Goal: Task Accomplishment & Management: Complete application form

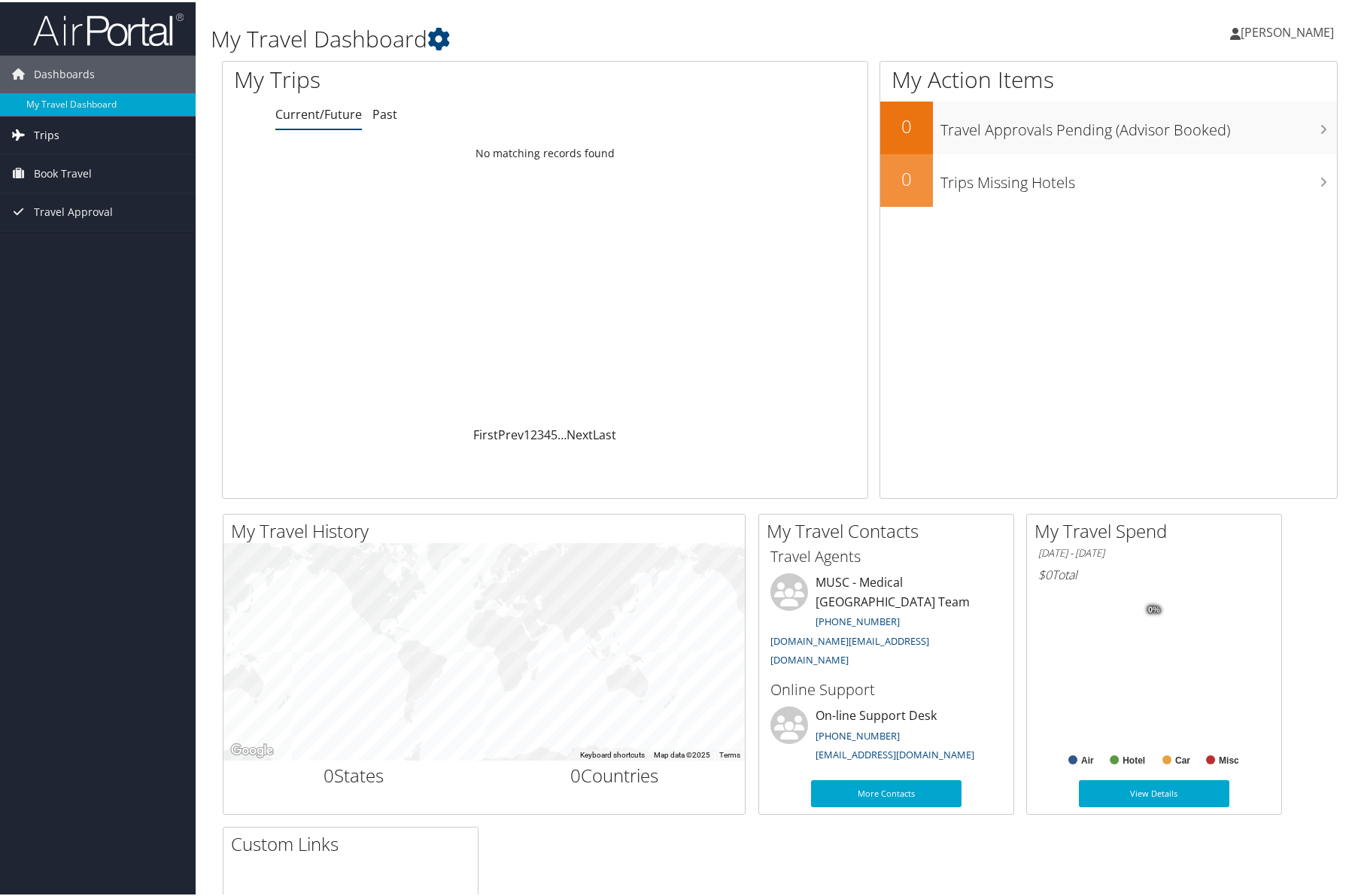
click at [44, 127] on span "Trips" at bounding box center [46, 133] width 25 height 38
click at [84, 161] on link "Current/Future Trips" at bounding box center [98, 163] width 195 height 23
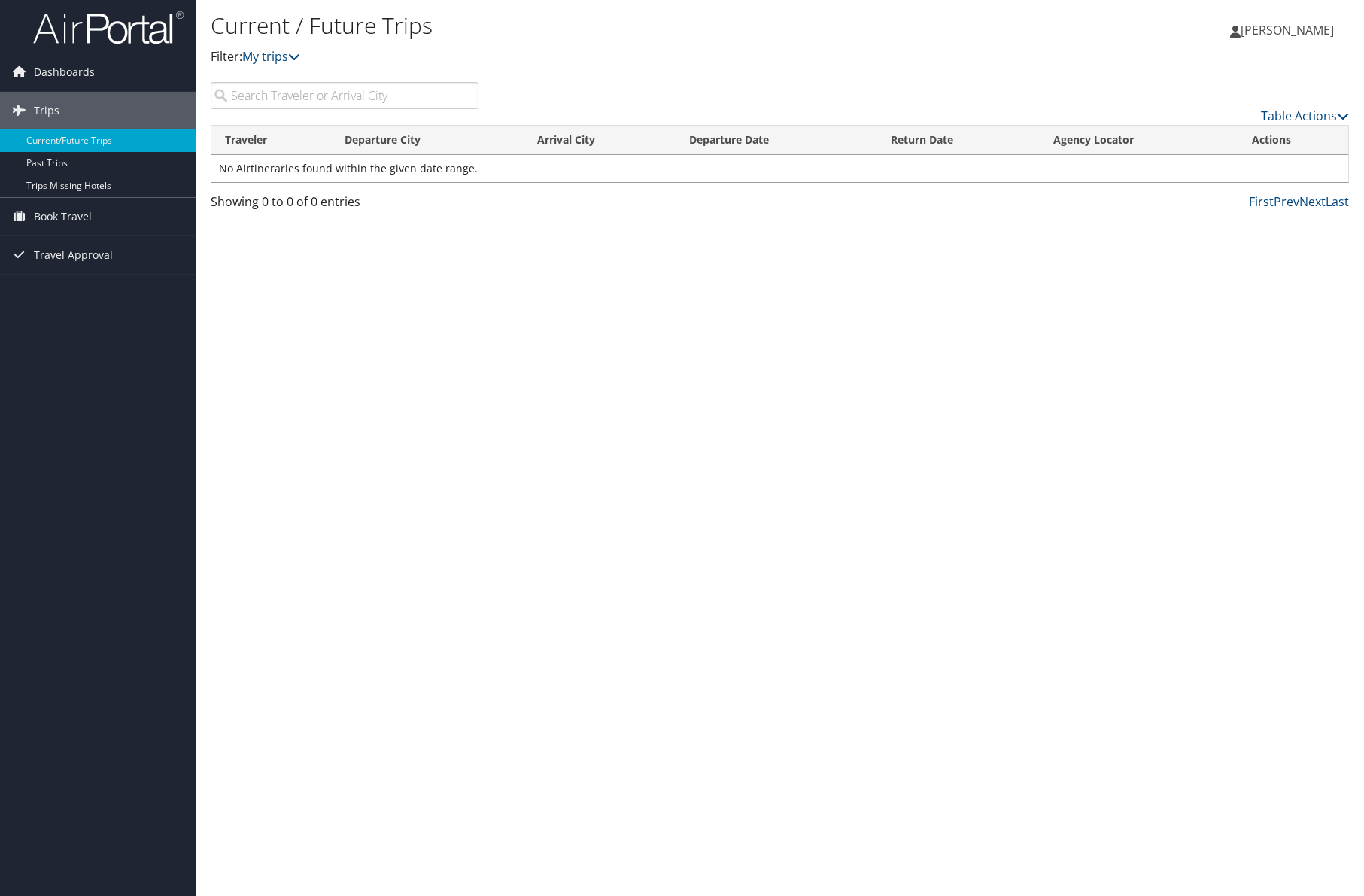
click at [341, 93] on input "search" at bounding box center [345, 95] width 268 height 27
type input "las vegas"
click at [297, 57] on icon at bounding box center [294, 56] width 12 height 12
click at [298, 57] on icon at bounding box center [294, 56] width 12 height 12
click at [300, 58] on icon at bounding box center [294, 56] width 12 height 12
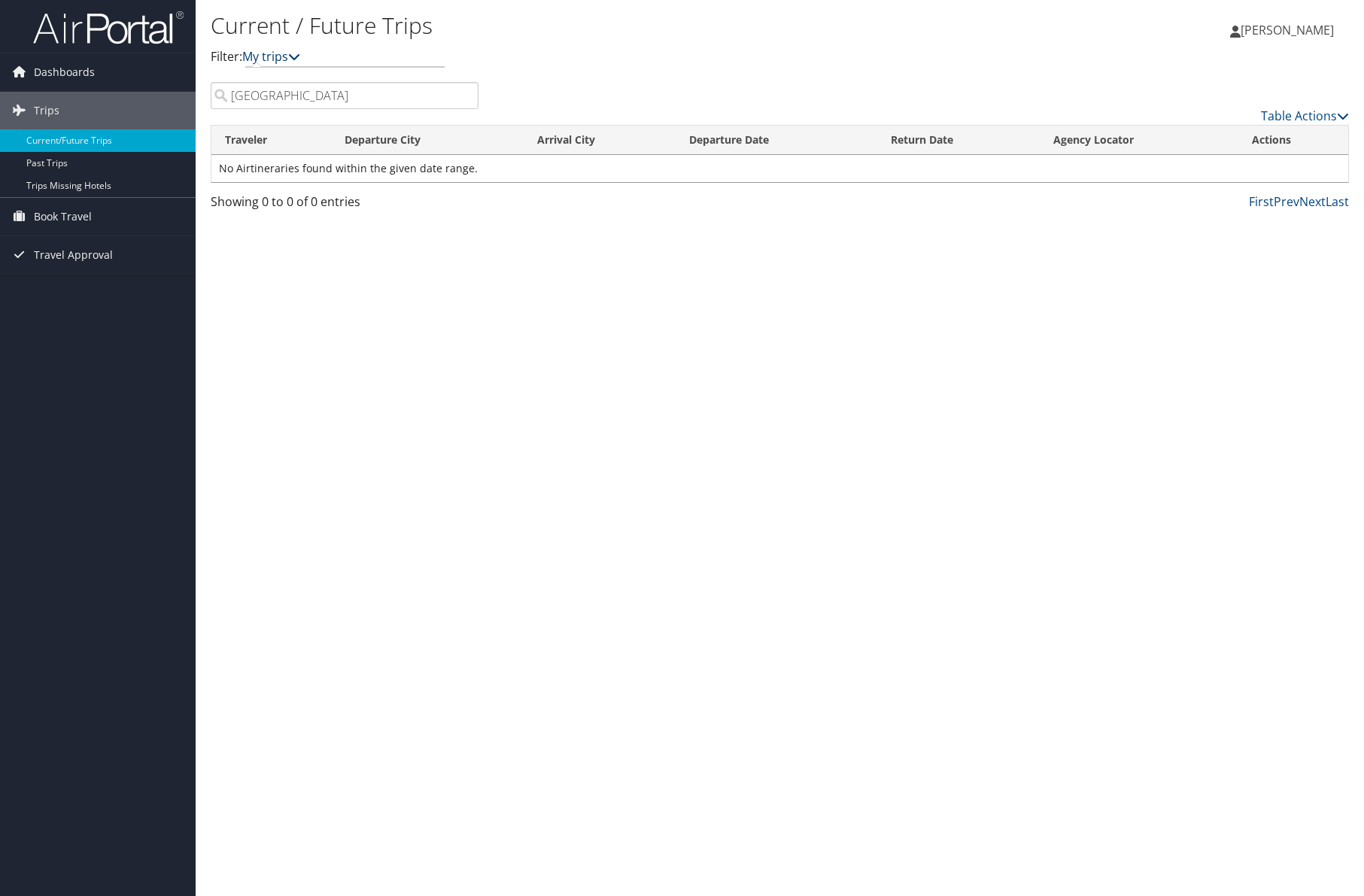
click at [300, 58] on icon at bounding box center [294, 56] width 12 height 12
click at [50, 73] on span "Dashboards" at bounding box center [64, 72] width 61 height 38
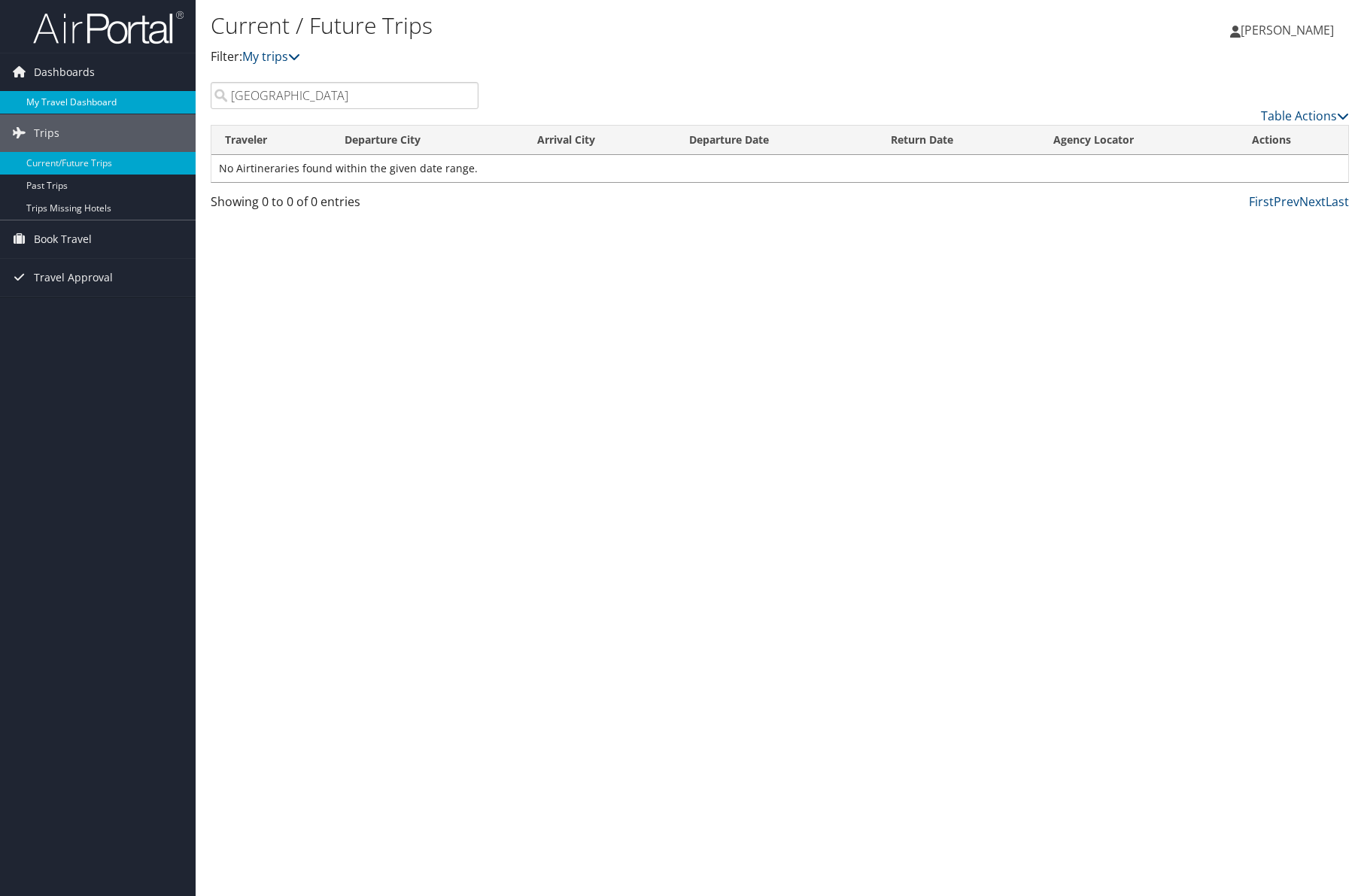
click at [60, 100] on link "My Travel Dashboard" at bounding box center [98, 102] width 195 height 23
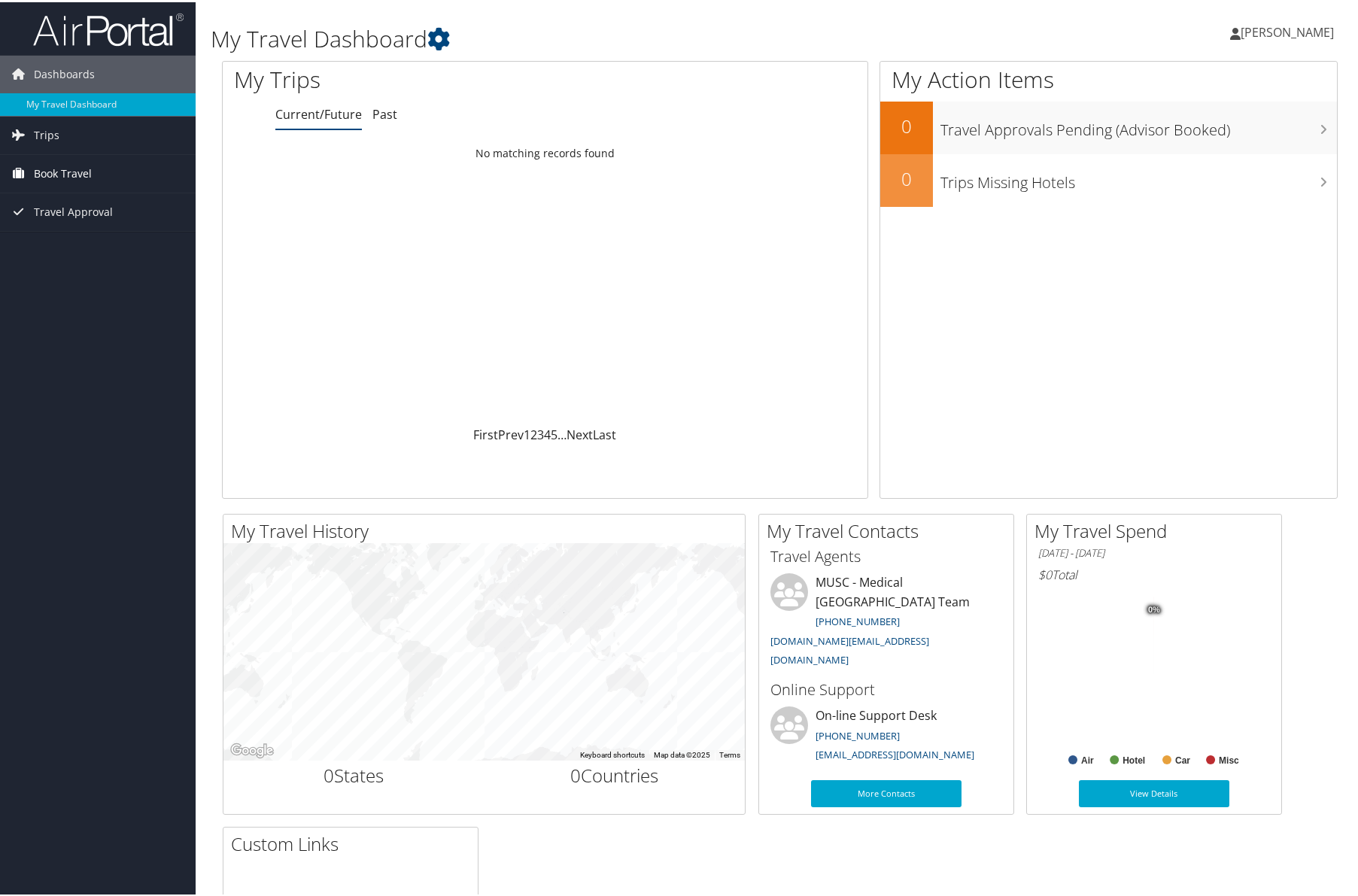
click at [55, 166] on span "Book Travel" at bounding box center [63, 172] width 58 height 38
click at [123, 223] on link "Approval Request (Beta)" at bounding box center [98, 224] width 195 height 23
click at [72, 168] on span "Book Travel" at bounding box center [63, 172] width 58 height 38
click at [72, 201] on link "Agent Booking Request" at bounding box center [98, 202] width 195 height 23
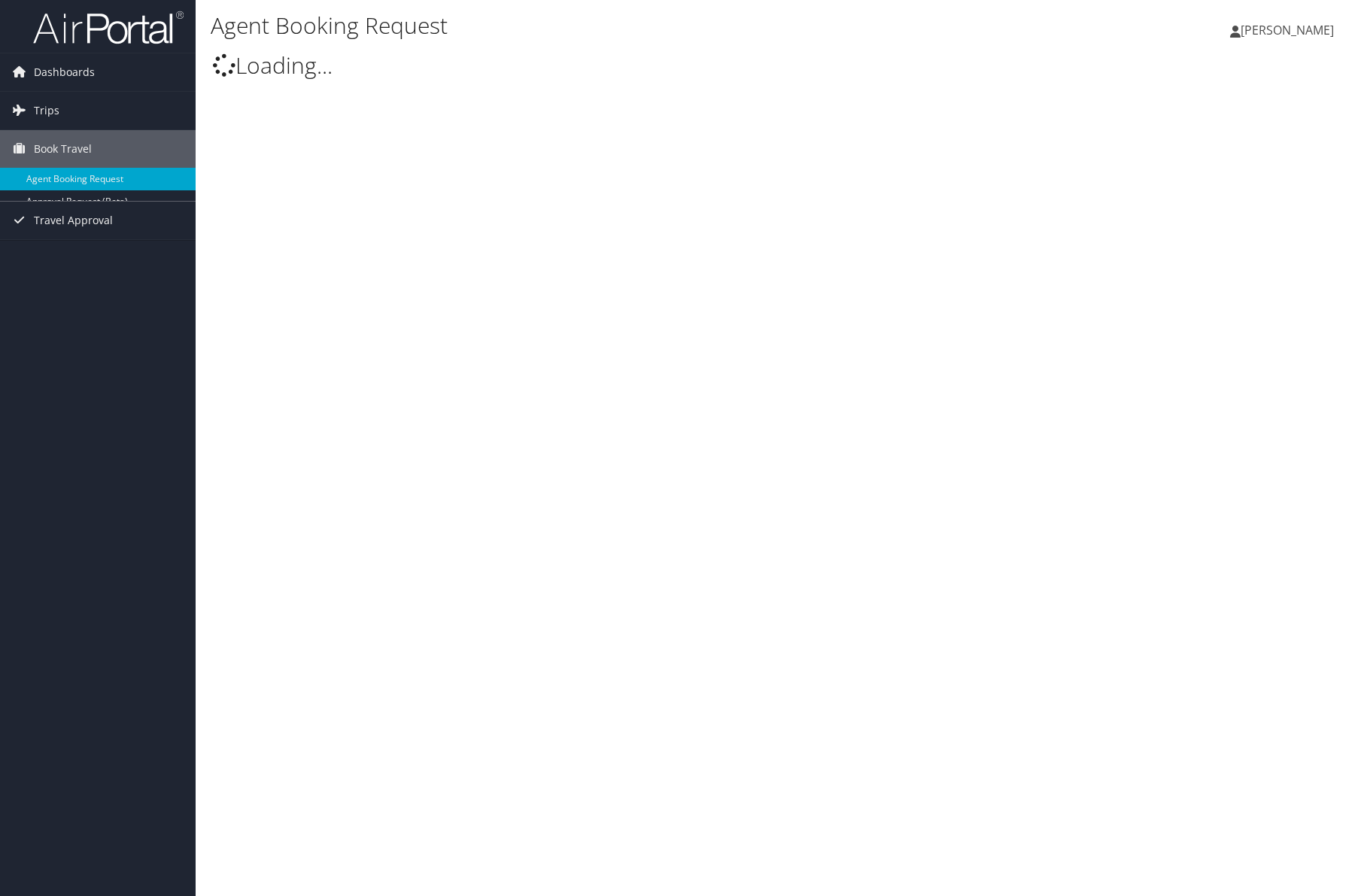
select select "[DOMAIN_NAME][EMAIL_ADDRESS][DOMAIN_NAME]"
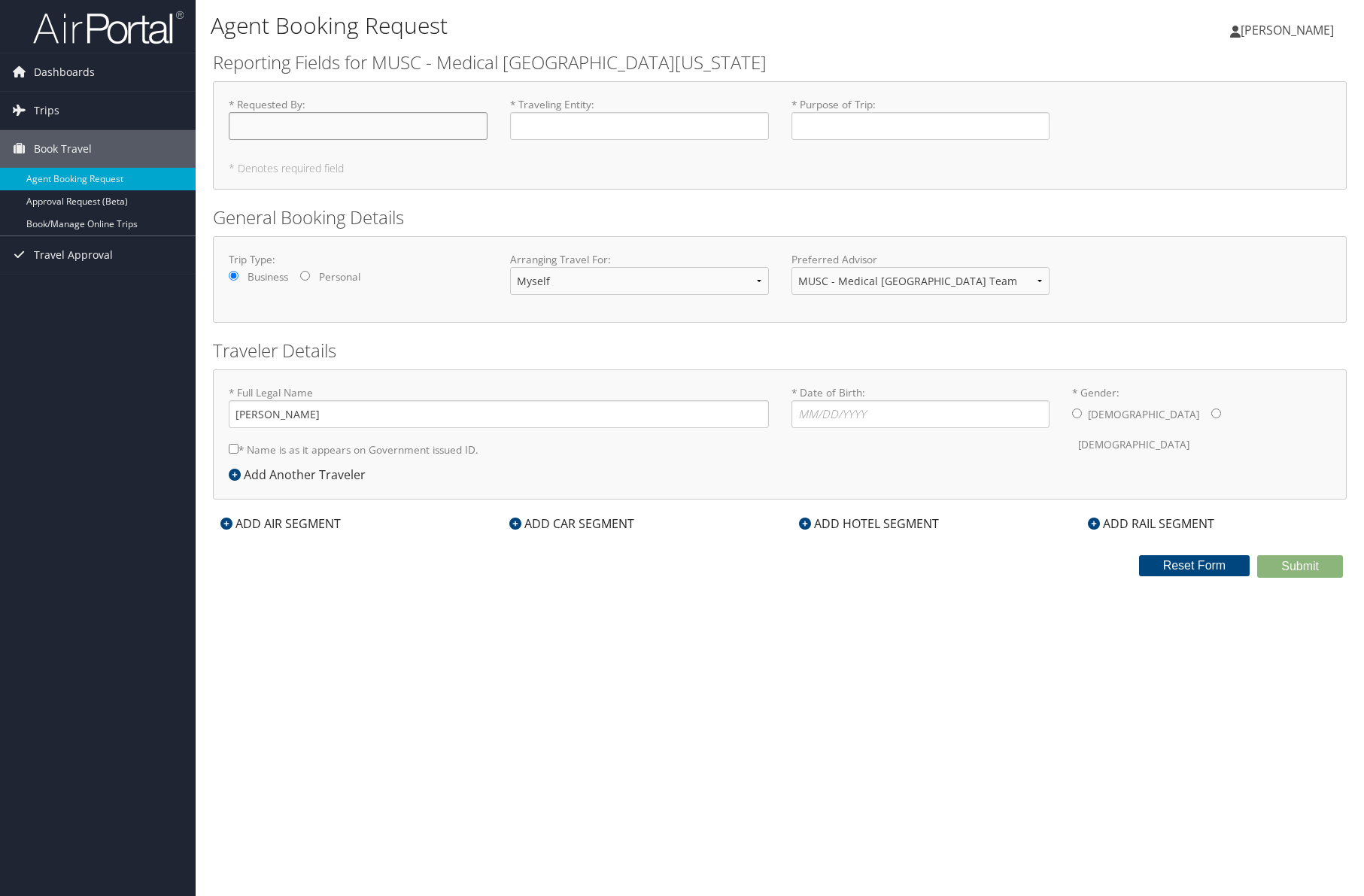
click at [331, 127] on input "* Requested By : Required" at bounding box center [358, 125] width 259 height 28
click at [104, 220] on link "Book/Manage Online Trips" at bounding box center [98, 224] width 195 height 23
click at [106, 202] on link "Approval Request (Beta)" at bounding box center [98, 202] width 195 height 23
click at [334, 124] on input "* Requested By : Required" at bounding box center [358, 125] width 259 height 28
type input "[PERSON_NAME]"
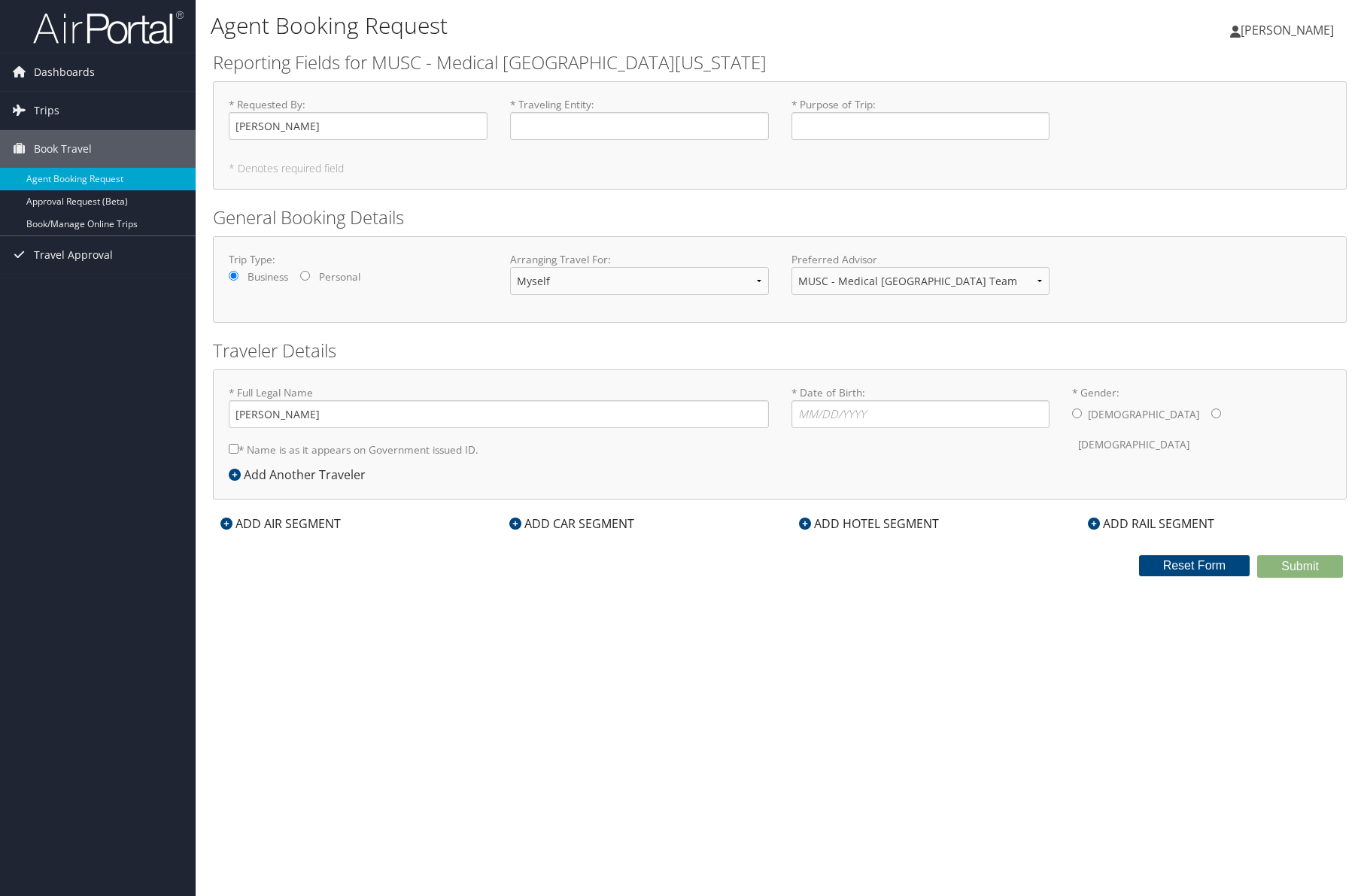
click at [527, 105] on label "* Traveling Entity : Required" at bounding box center [639, 118] width 259 height 43
click at [527, 112] on input "* Traveling Entity : Required" at bounding box center [639, 125] width 259 height 28
click at [530, 102] on label "* Traveling Entity : Required" at bounding box center [639, 118] width 259 height 43
click at [530, 112] on input "* Traveling Entity : Required" at bounding box center [639, 125] width 259 height 28
click at [519, 102] on label "* Traveling Entity : Required" at bounding box center [639, 118] width 259 height 43
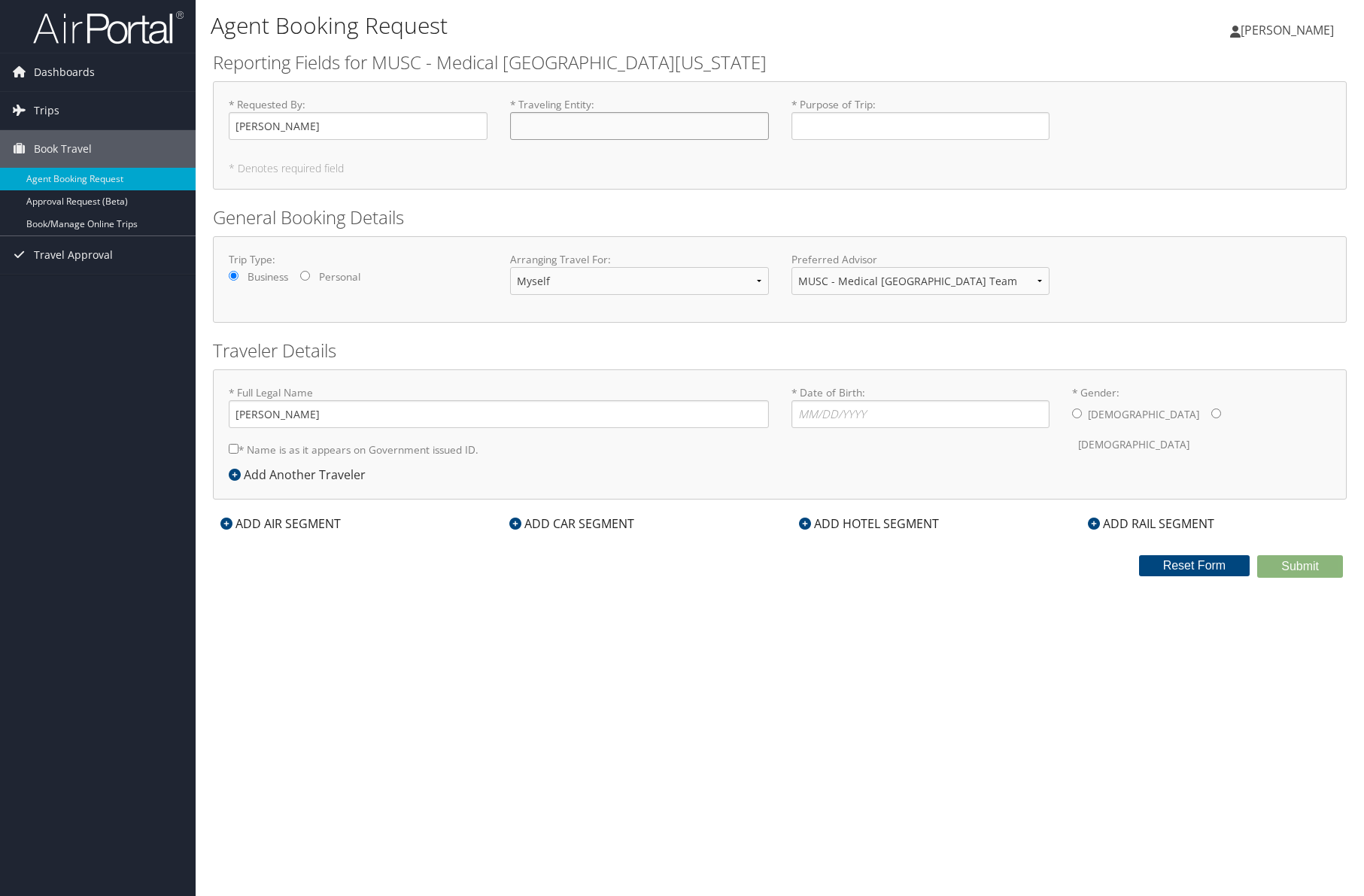
click at [519, 112] on input "* Traveling Entity : Required" at bounding box center [639, 125] width 259 height 28
click at [513, 102] on label "* Traveling Entity : Required" at bounding box center [639, 118] width 259 height 43
click at [513, 112] on input "* Traveling Entity : Required" at bounding box center [639, 125] width 259 height 28
click at [511, 102] on label "* Traveling Entity : Required" at bounding box center [639, 118] width 259 height 43
click at [511, 112] on input "* Traveling Entity : Required" at bounding box center [639, 125] width 259 height 28
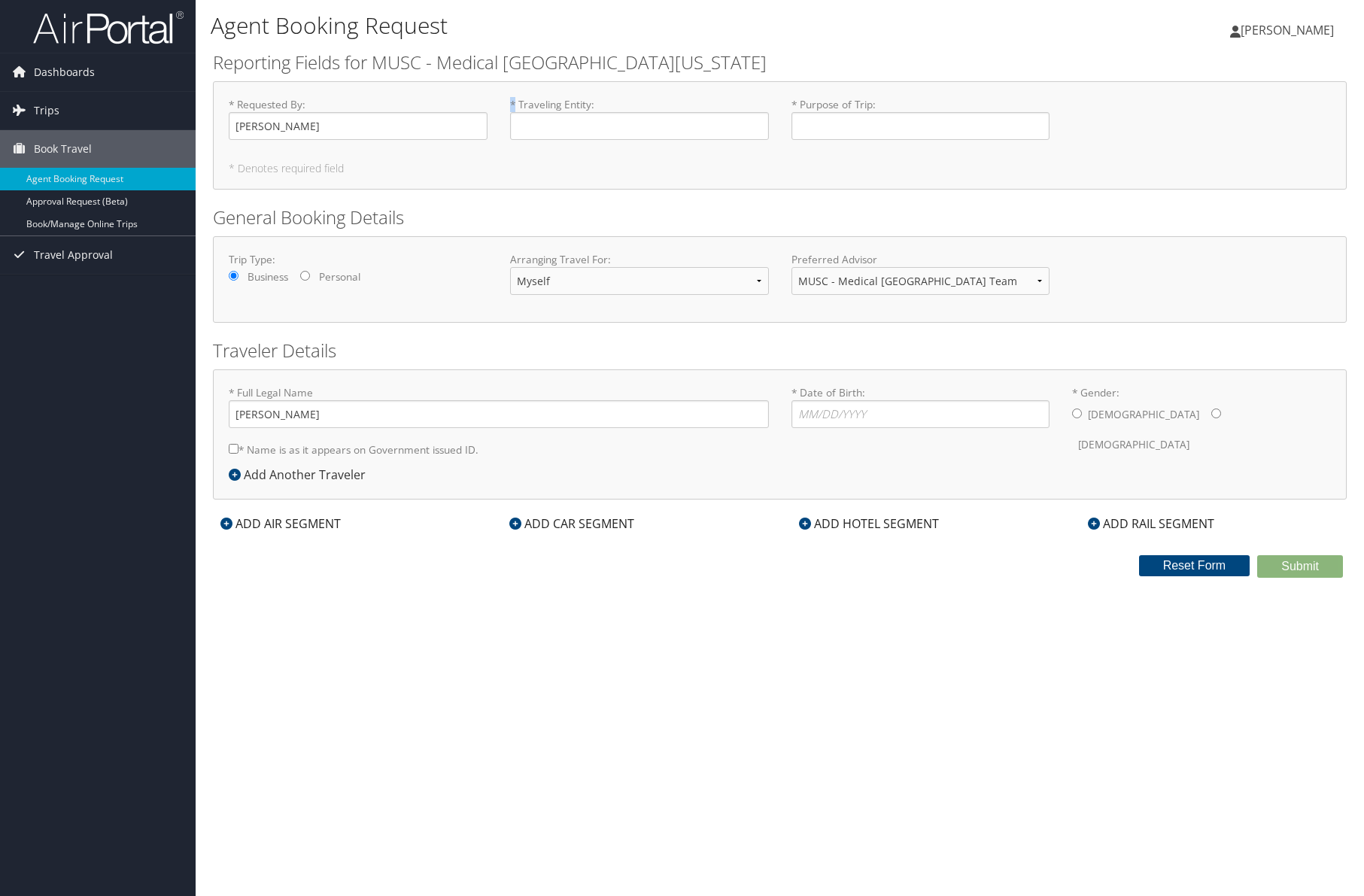
click at [511, 102] on label "* Traveling Entity : Required" at bounding box center [639, 118] width 259 height 43
click at [511, 112] on input "* Traveling Entity : Required" at bounding box center [639, 125] width 259 height 28
click at [511, 102] on label "* Traveling Entity : Required" at bounding box center [639, 118] width 259 height 43
click at [511, 112] on input "* Traveling Entity : Required" at bounding box center [639, 125] width 259 height 28
click at [511, 102] on label "* Traveling Entity : Required" at bounding box center [639, 118] width 259 height 43
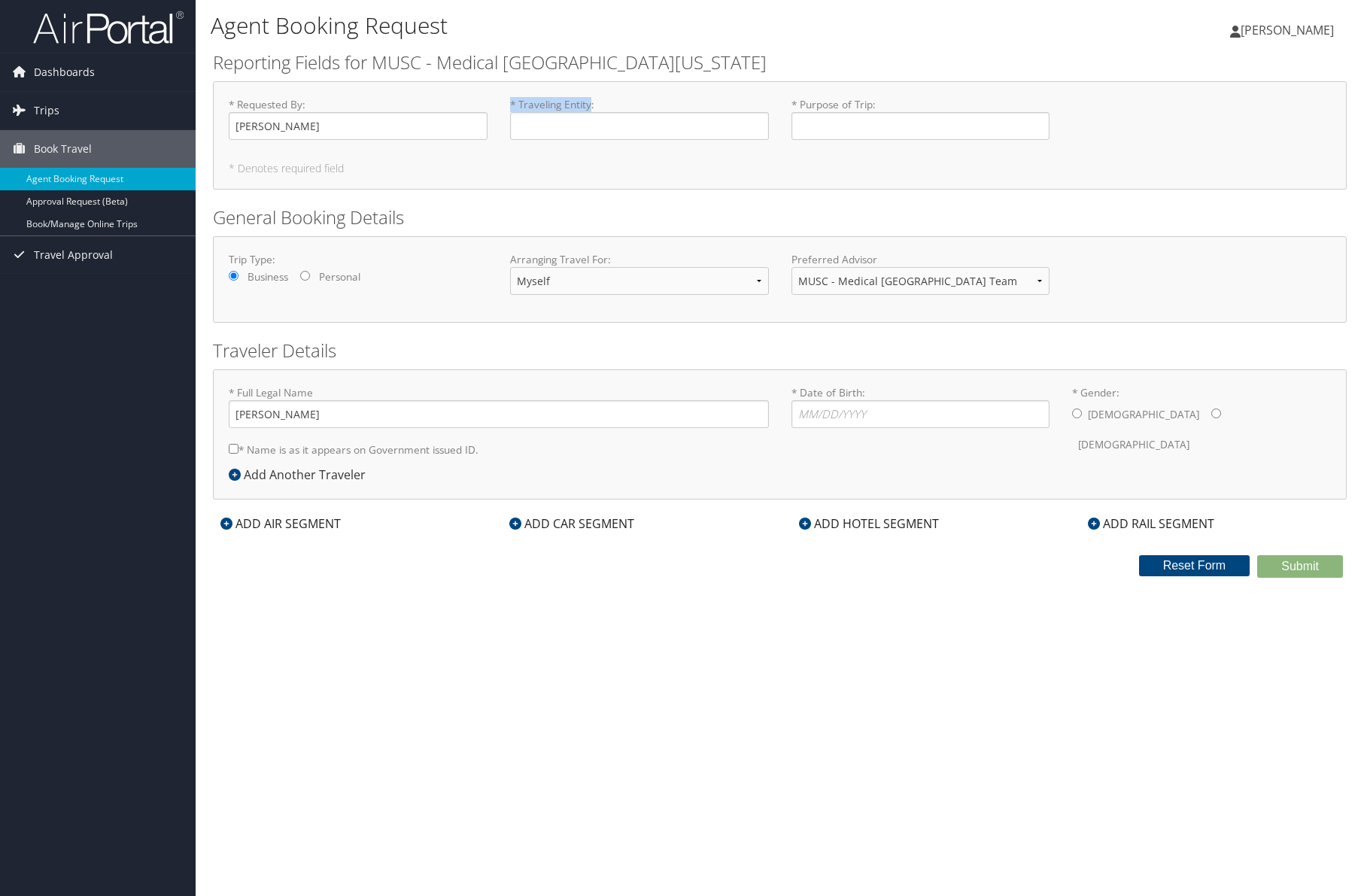
click at [511, 112] on input "* Traveling Entity : Required" at bounding box center [639, 125] width 259 height 28
click at [513, 102] on label "* Traveling Entity : Required" at bounding box center [639, 118] width 259 height 43
click at [513, 112] on input "* Traveling Entity : Required" at bounding box center [639, 125] width 259 height 28
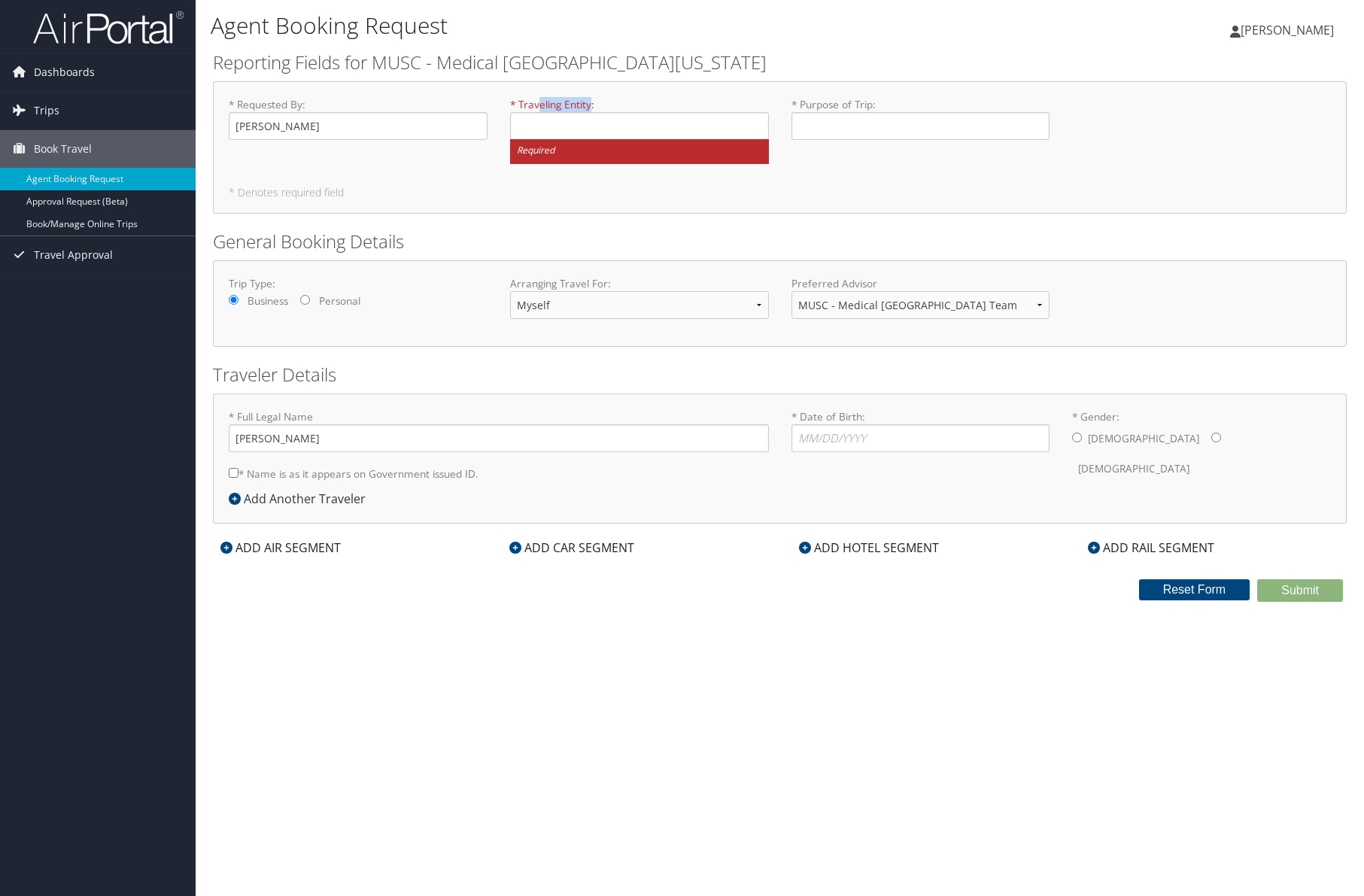
click at [542, 106] on label "* Traveling Entity : Required" at bounding box center [639, 130] width 259 height 67
click at [542, 112] on input "* Traveling Entity : Required" at bounding box center [639, 125] width 259 height 28
click at [554, 128] on input "* Traveling Entity : Required" at bounding box center [639, 125] width 259 height 28
type input "university"
type input "Conference"
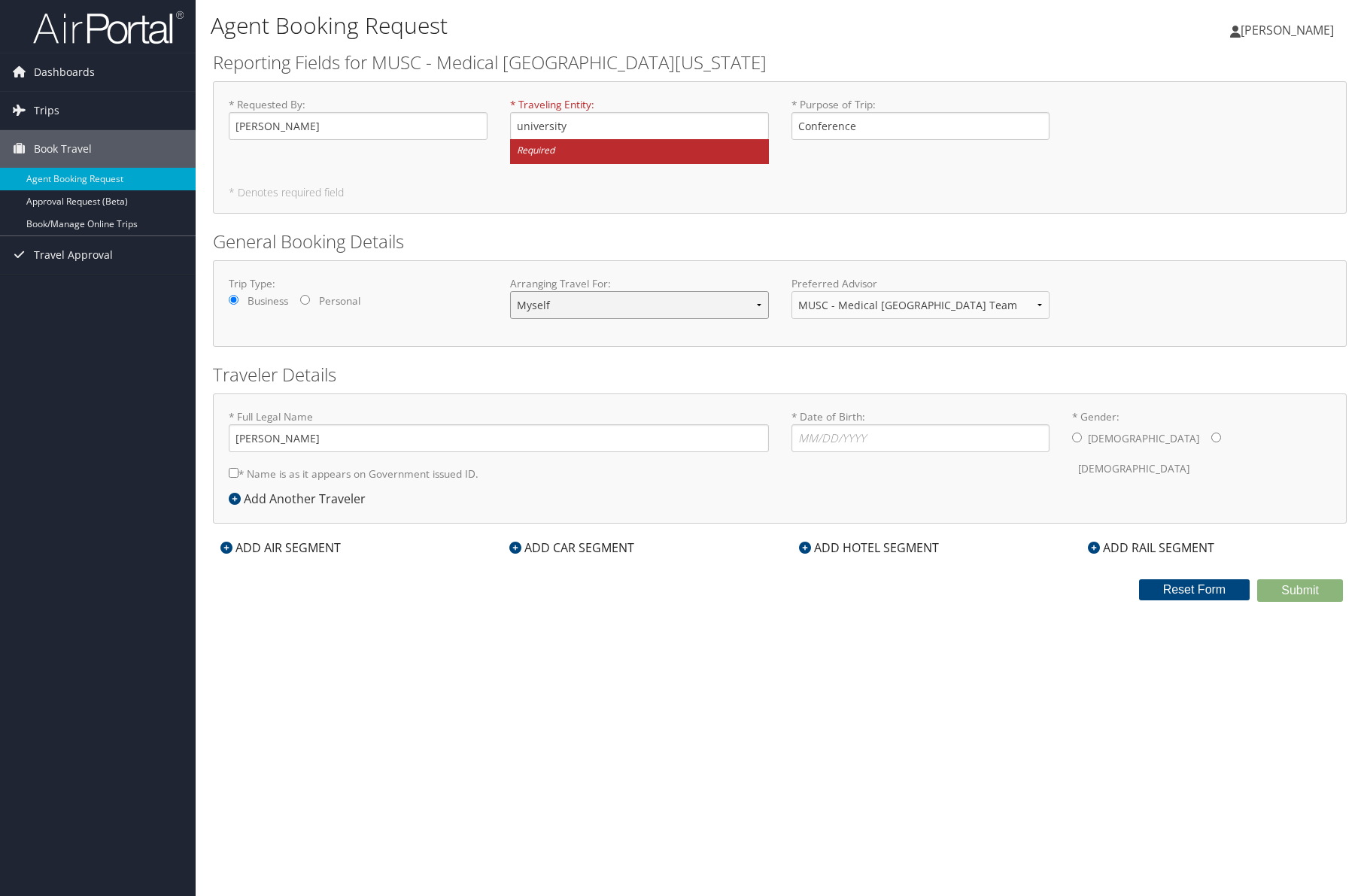
click at [621, 309] on select "Myself Another Traveler Guest Traveler" at bounding box center [639, 305] width 259 height 28
click at [510, 291] on select "Myself Another Traveler Guest Traveler" at bounding box center [639, 305] width 259 height 28
click at [802, 436] on input "* Date of Birth: Invalid Date" at bounding box center [921, 438] width 259 height 28
type input "[DATE]"
click at [1077, 434] on input "* Gender: [DEMOGRAPHIC_DATA] [DEMOGRAPHIC_DATA]" at bounding box center [1077, 437] width 9 height 9
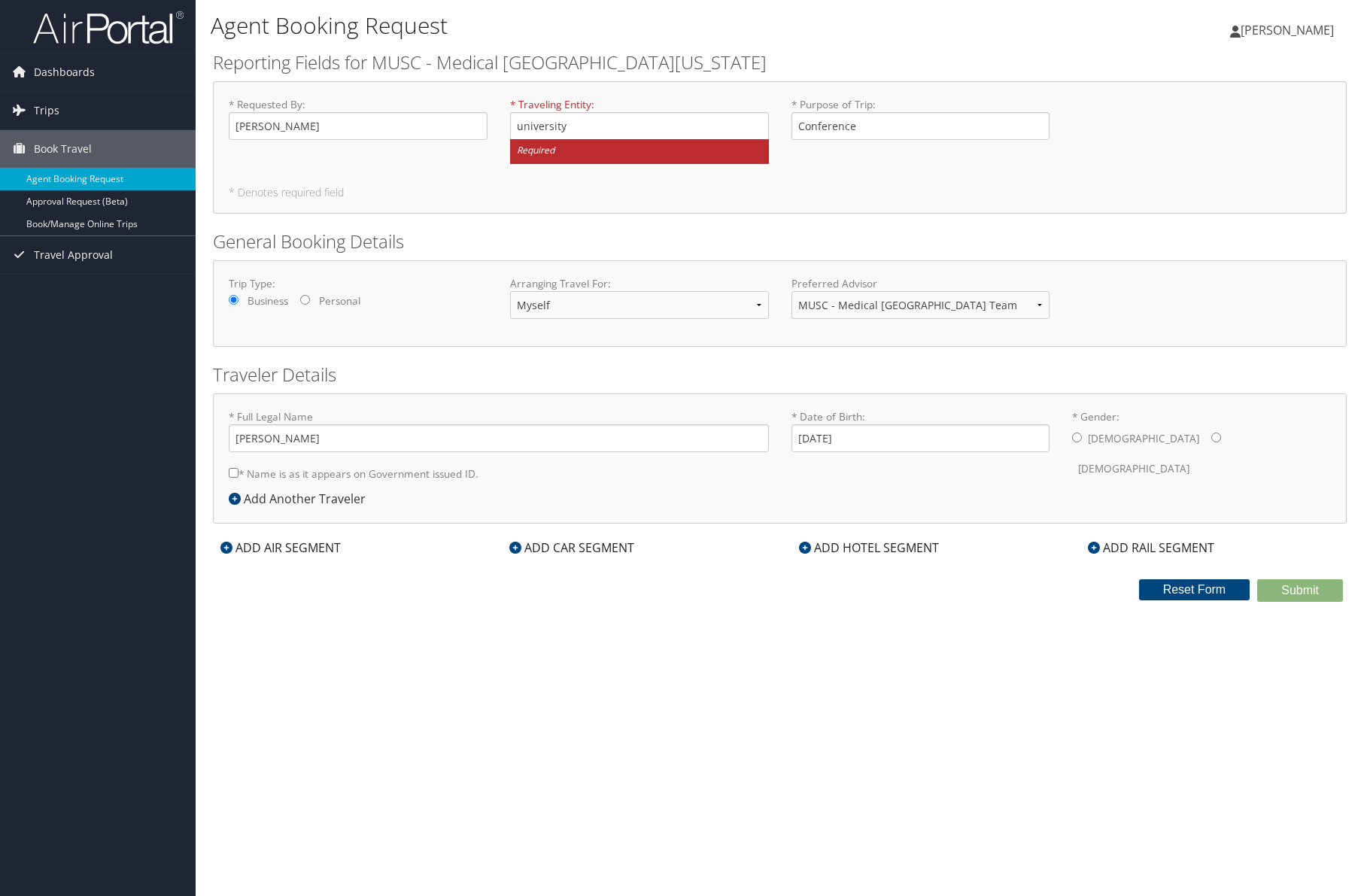
radio input "true"
click at [589, 128] on input "university" at bounding box center [639, 125] width 259 height 28
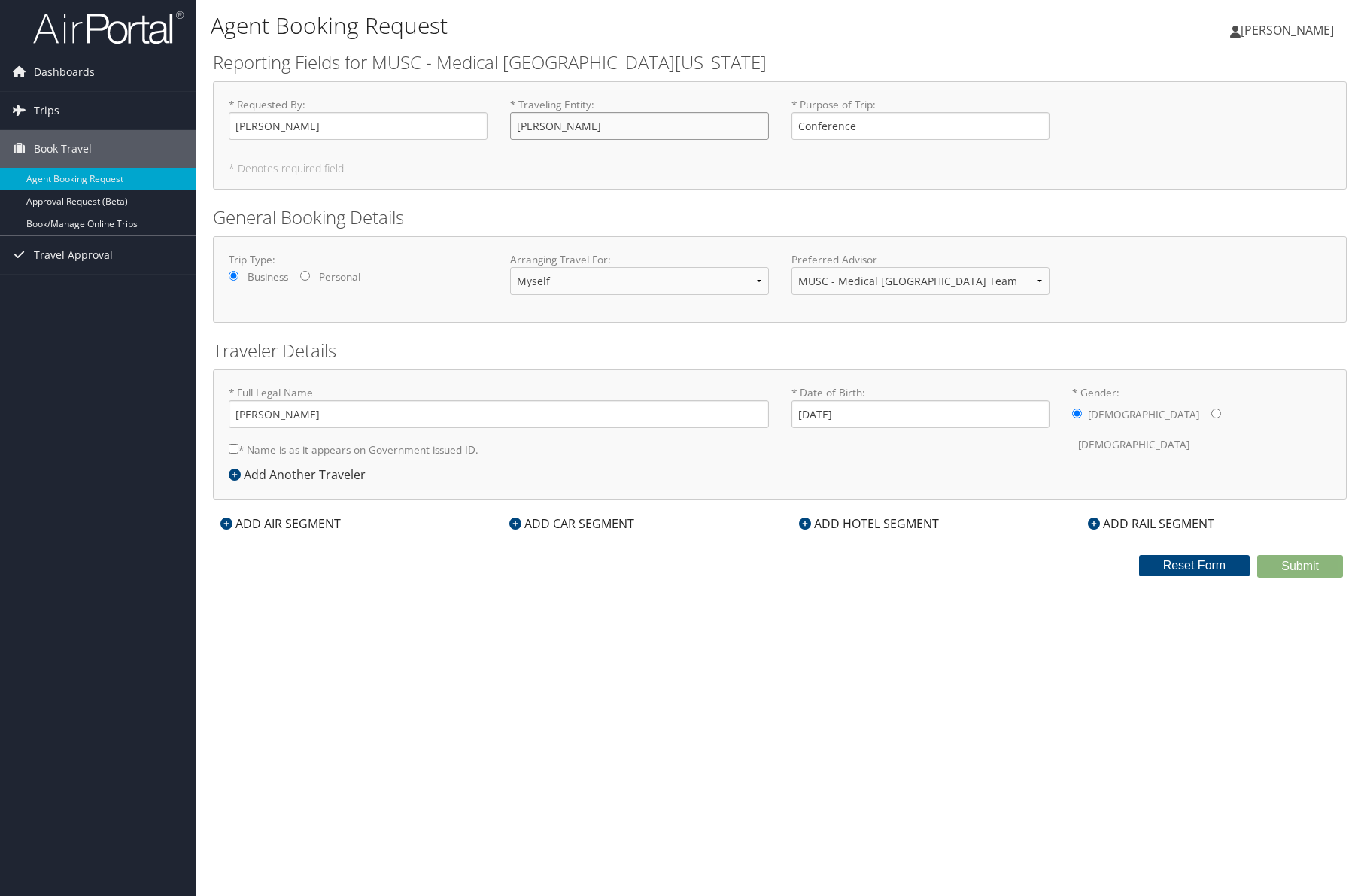
type input "[PERSON_NAME]"
click at [513, 180] on div "* Requested By : Patrick Loveland Required * Traveling Entity : Patrick Lovelan…" at bounding box center [780, 135] width 1134 height 109
click at [265, 446] on label "* Name is as it appears on Government issued ID." at bounding box center [353, 449] width 250 height 28
click at [239, 446] on input "* Name is as it appears on Government issued ID." at bounding box center [233, 449] width 9 height 9
checkbox input "true"
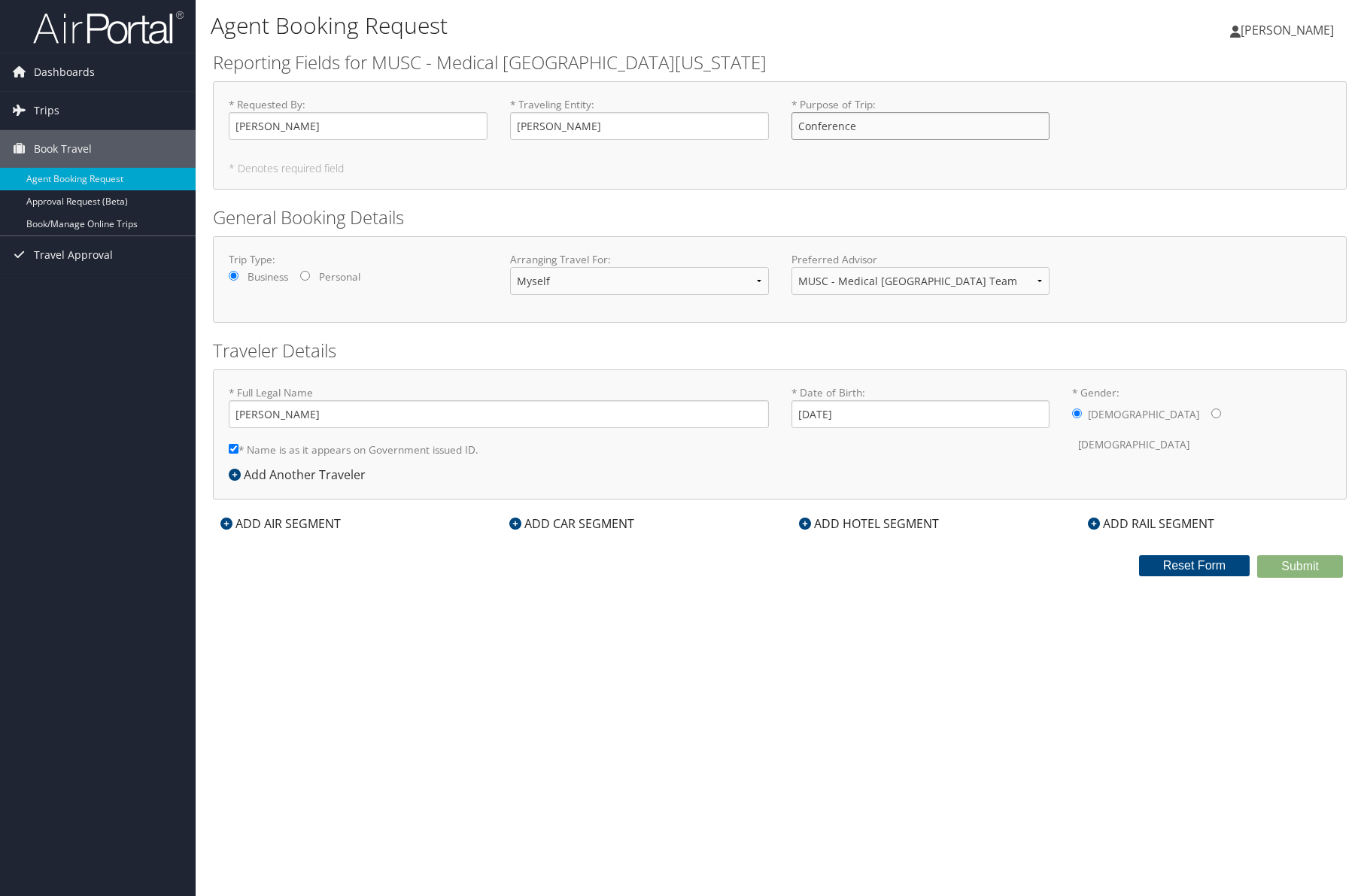
click at [879, 131] on input "Conference" at bounding box center [921, 125] width 259 height 28
click at [342, 341] on h2 "Traveler Details" at bounding box center [780, 350] width 1134 height 25
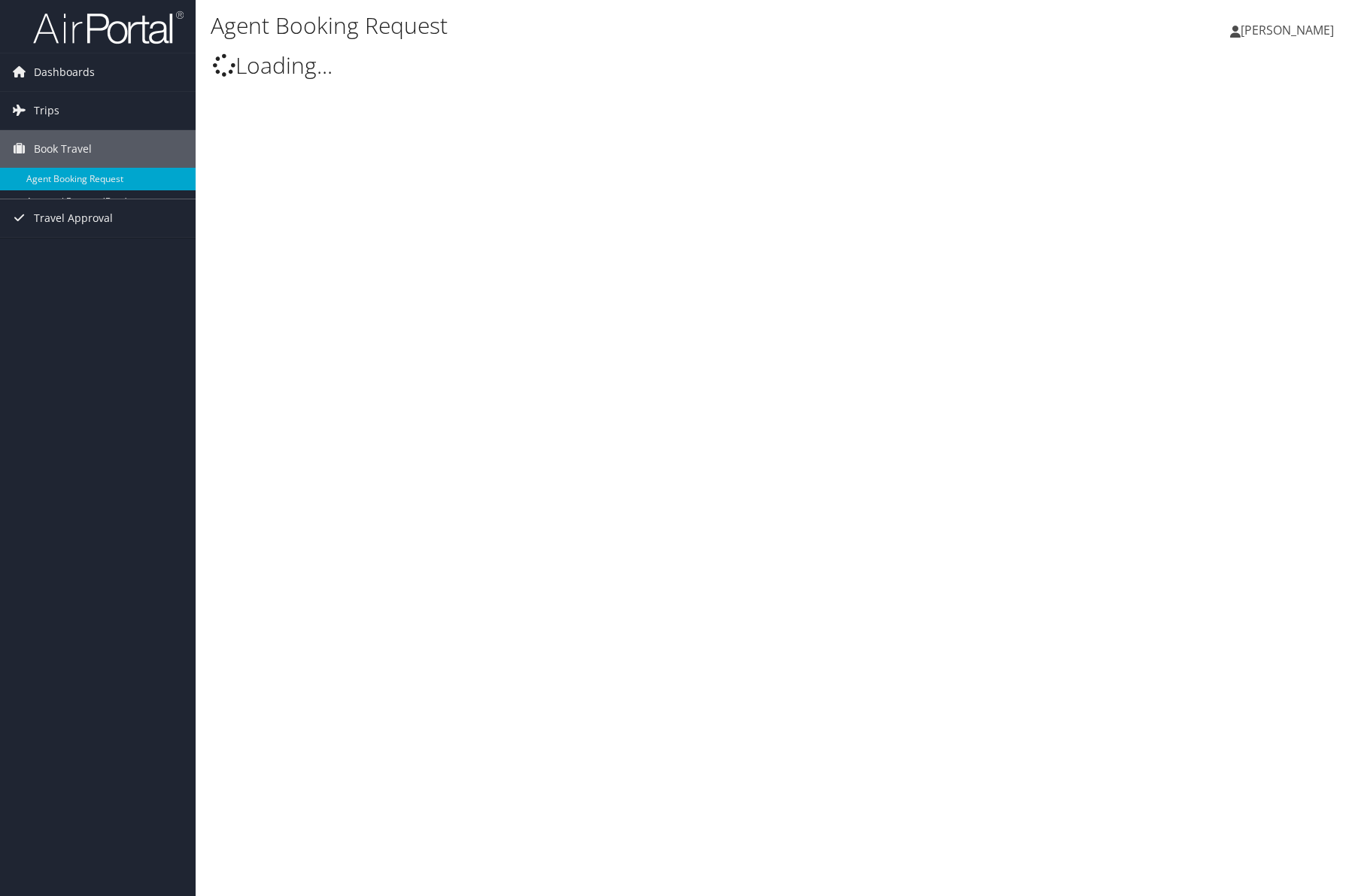
select select "[DOMAIN_NAME][EMAIL_ADDRESS][DOMAIN_NAME]"
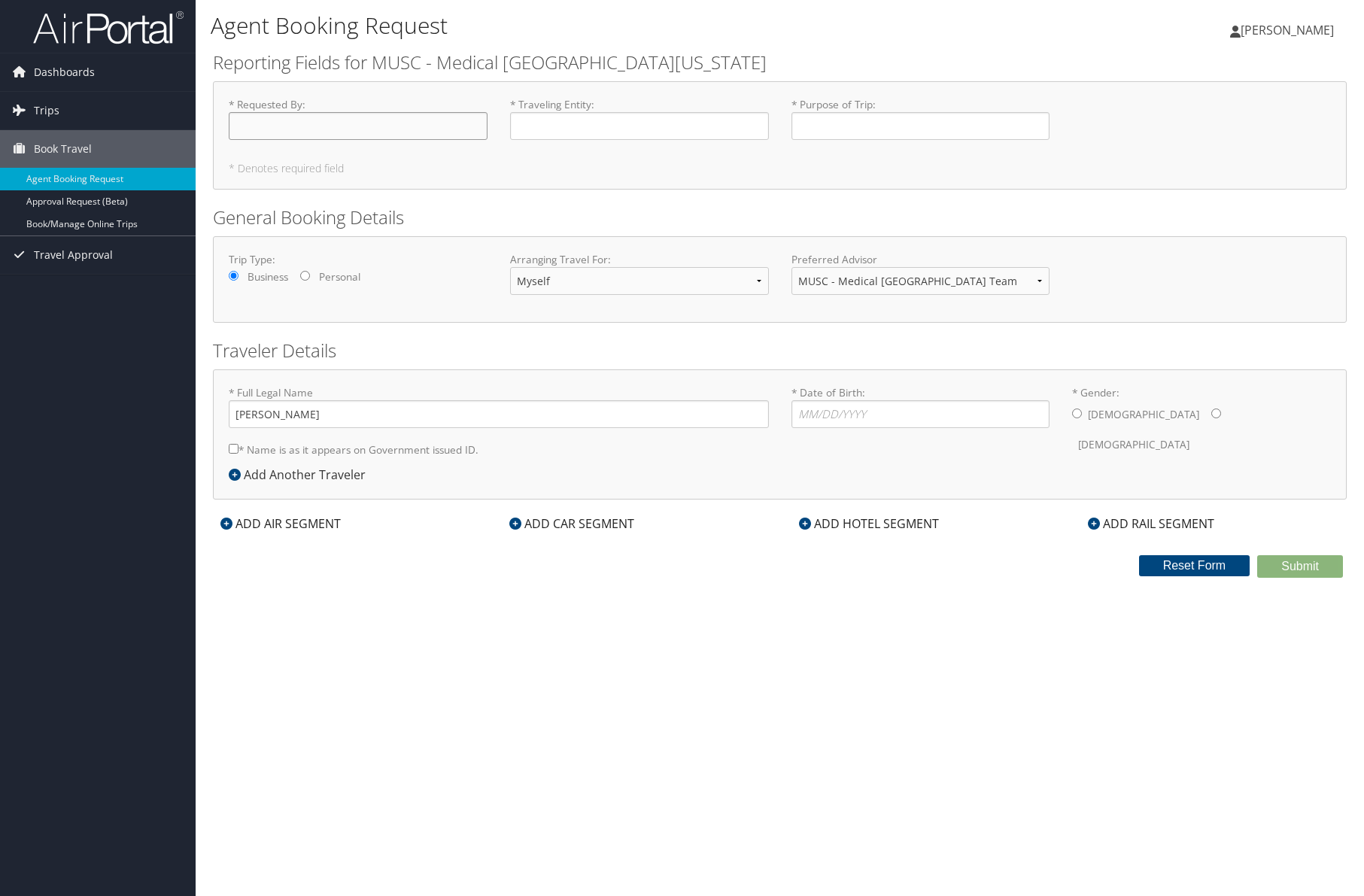
click at [304, 125] on input "* Requested By : Required" at bounding box center [358, 125] width 259 height 28
type input "[PERSON_NAME]"
type input "Conference"
click at [228, 444] on input "* Name is as it appears on Government issued ID." at bounding box center [233, 449] width 9 height 9
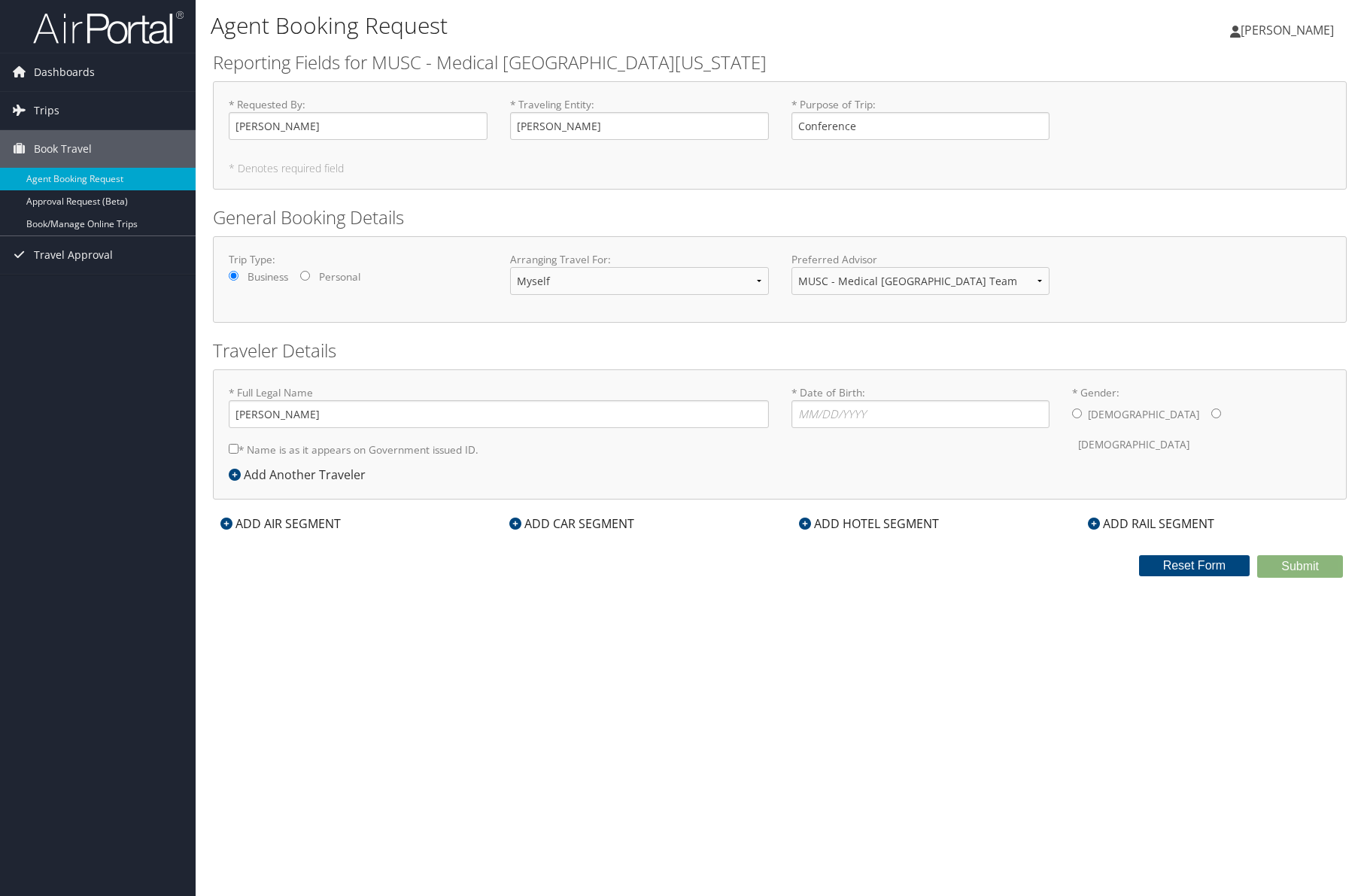
checkbox input "true"
type input "[DATE]"
click at [1075, 414] on input "* Gender: [DEMOGRAPHIC_DATA] [DEMOGRAPHIC_DATA]" at bounding box center [1077, 413] width 9 height 9
radio input "true"
click at [1066, 448] on div "* Full Legal Name [PERSON_NAME] * Name is as it appears on Government issued ID…" at bounding box center [780, 425] width 1125 height 80
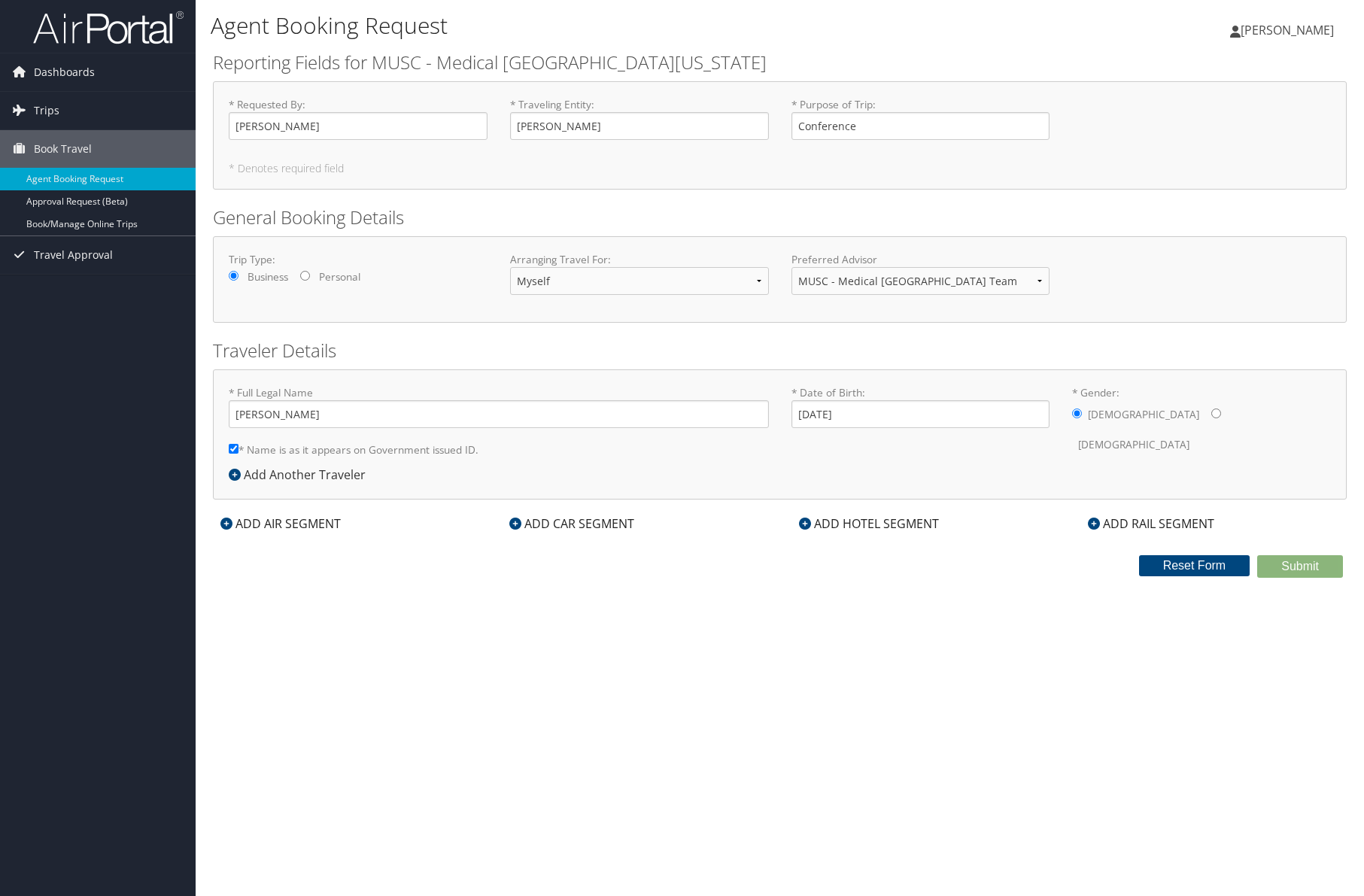
click at [917, 608] on div "Agent Booking Request [PERSON_NAME] [PERSON_NAME] My Settings Travel Agency Con…" at bounding box center [780, 448] width 1169 height 896
click at [1029, 611] on div "Agent Booking Request [PERSON_NAME] [PERSON_NAME] My Settings Travel Agency Con…" at bounding box center [780, 448] width 1169 height 896
click at [265, 526] on div "ADD AIR SEGMENT" at bounding box center [280, 524] width 135 height 18
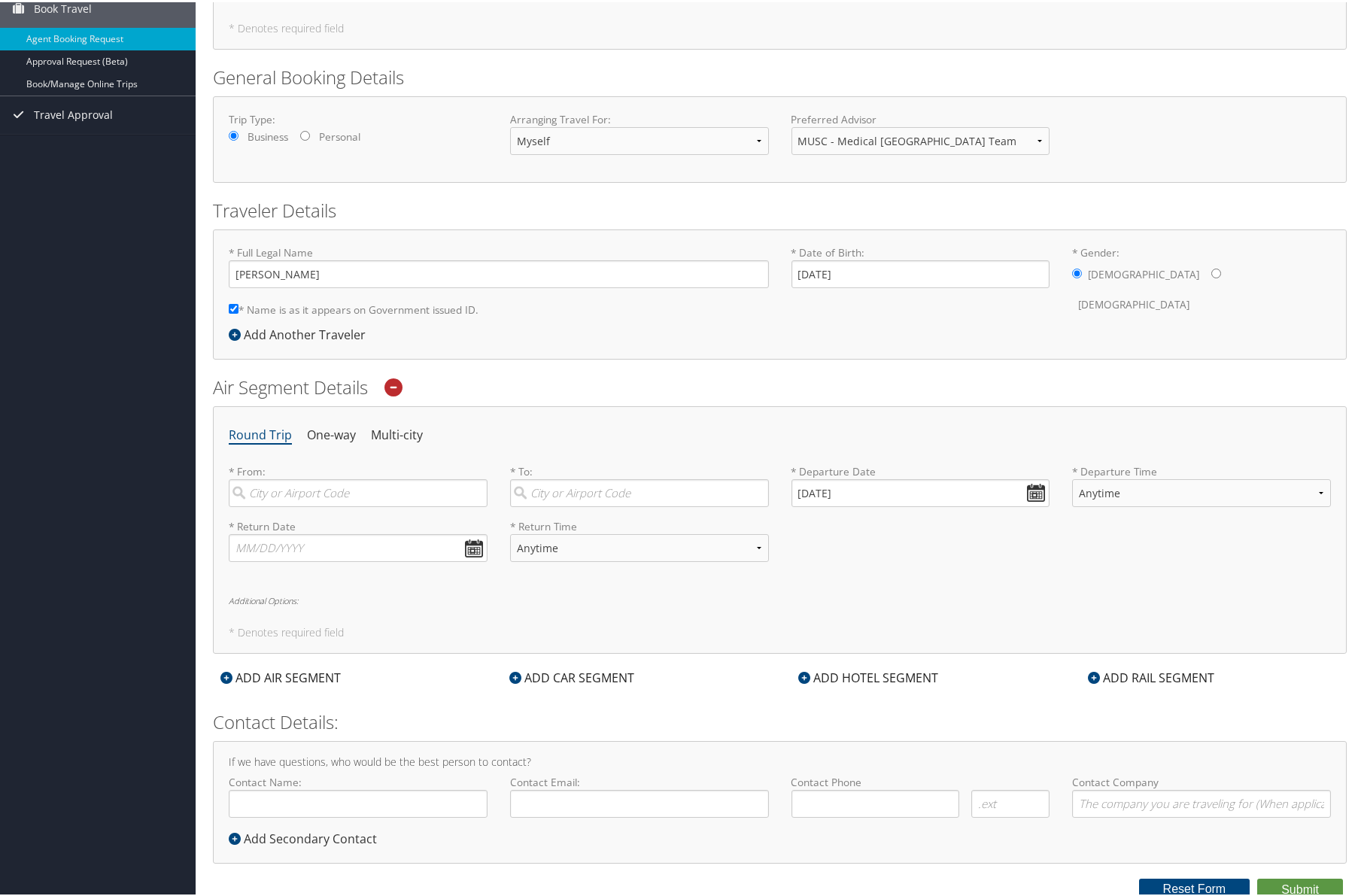
scroll to position [145, 0]
click at [334, 488] on input "search" at bounding box center [357, 487] width 259 height 28
click at [364, 518] on div "Charleston (CHS SC)" at bounding box center [360, 519] width 239 height 20
click at [364, 502] on input "chs" at bounding box center [357, 487] width 259 height 28
type input "Charleston (CHS SC)"
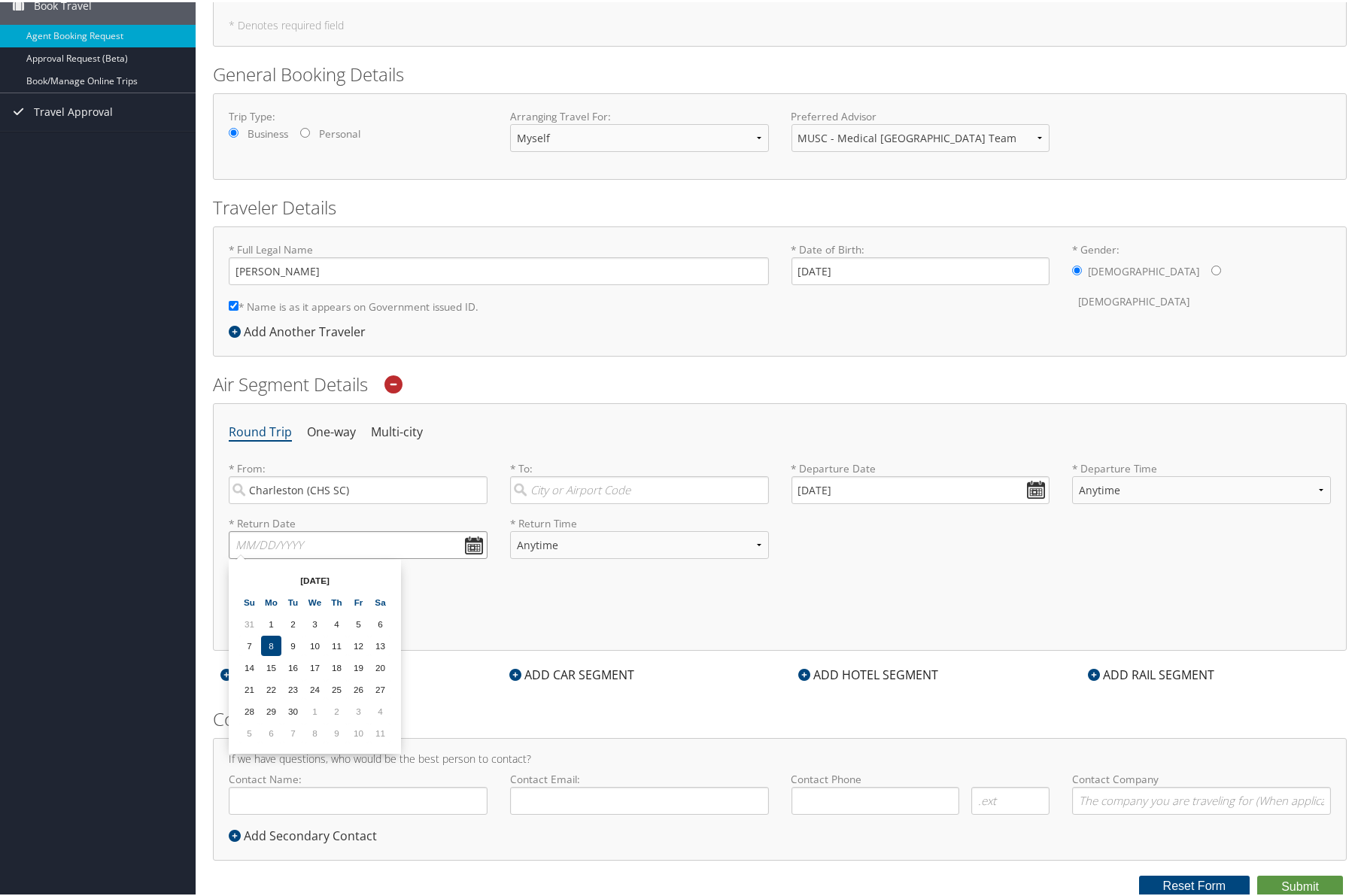
click at [381, 543] on input "text" at bounding box center [357, 542] width 259 height 28
click at [383, 576] on th at bounding box center [380, 578] width 20 height 20
click at [272, 710] on td "27" at bounding box center [272, 709] width 20 height 20
type input "[DATE]"
click at [567, 494] on input "search" at bounding box center [639, 487] width 259 height 28
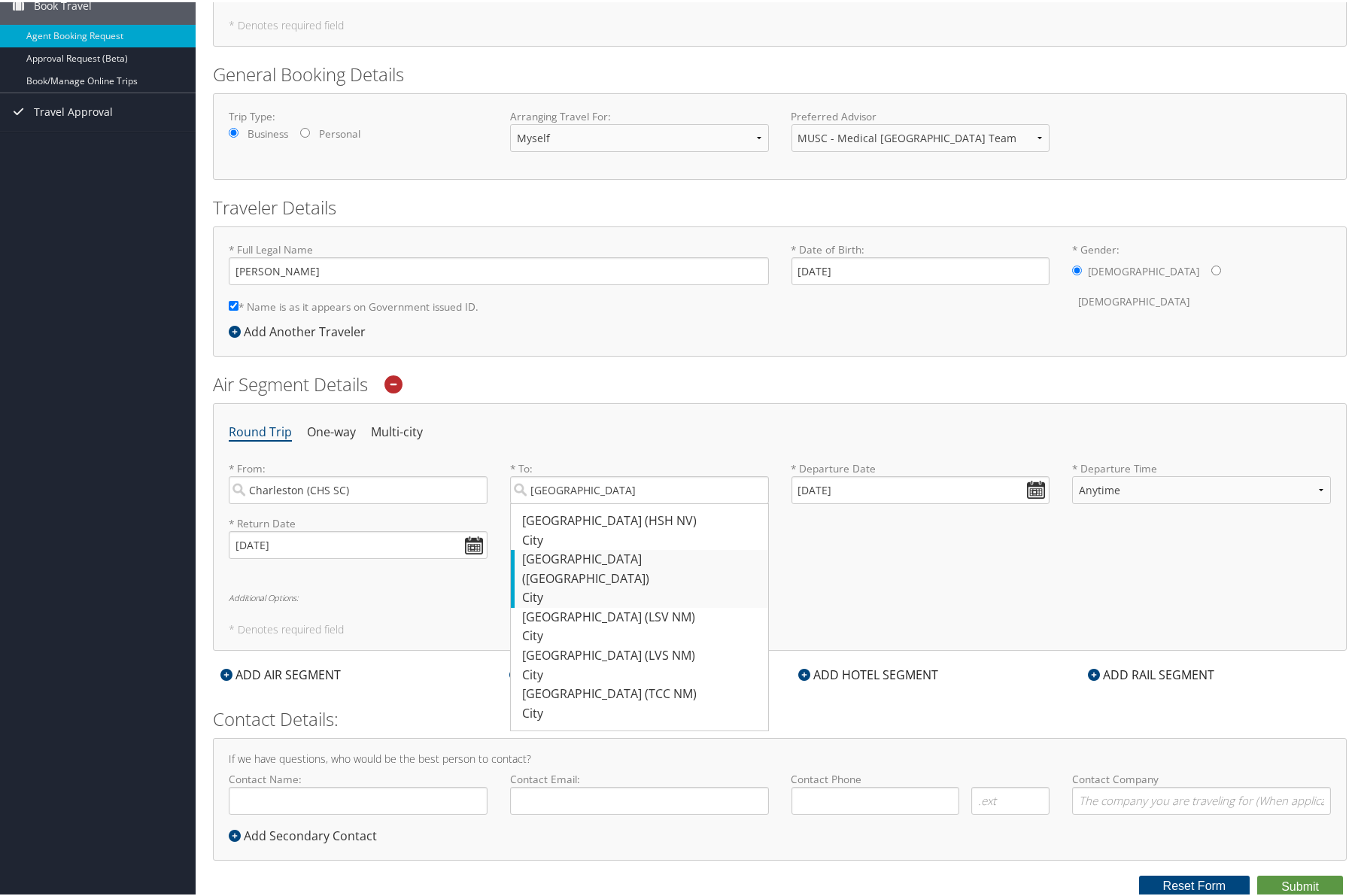
click at [627, 561] on div "[GEOGRAPHIC_DATA] ([GEOGRAPHIC_DATA])" at bounding box center [641, 567] width 239 height 39
click at [627, 502] on input "[GEOGRAPHIC_DATA]" at bounding box center [639, 487] width 259 height 28
type input "[GEOGRAPHIC_DATA] ([GEOGRAPHIC_DATA])"
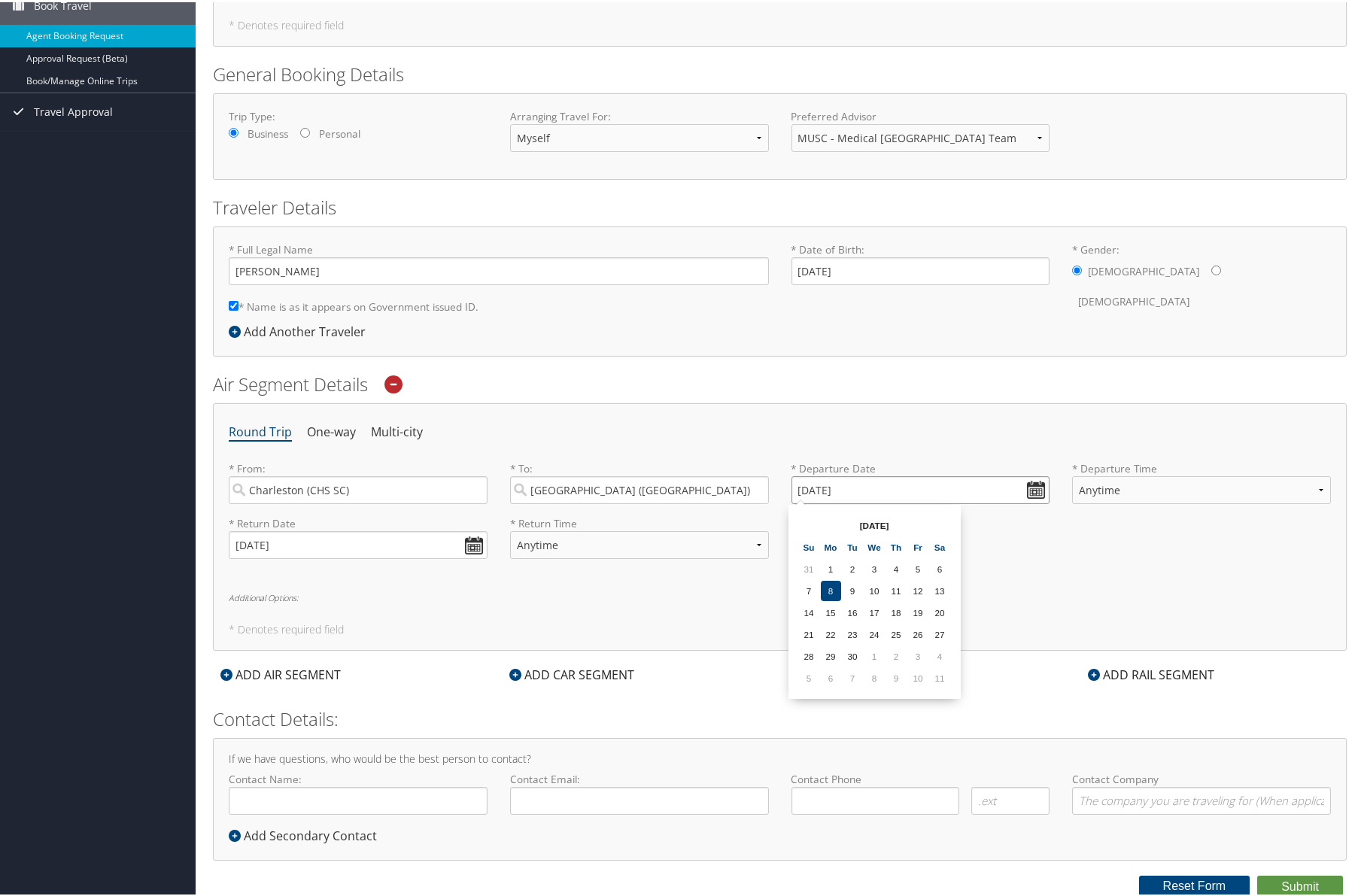
click at [1041, 483] on input "[DATE]" at bounding box center [920, 487] width 259 height 28
click at [941, 526] on th at bounding box center [940, 524] width 20 height 20
click at [943, 525] on th at bounding box center [940, 524] width 20 height 20
click at [808, 525] on th at bounding box center [809, 524] width 20 height 20
click at [833, 653] on td "27" at bounding box center [831, 654] width 20 height 20
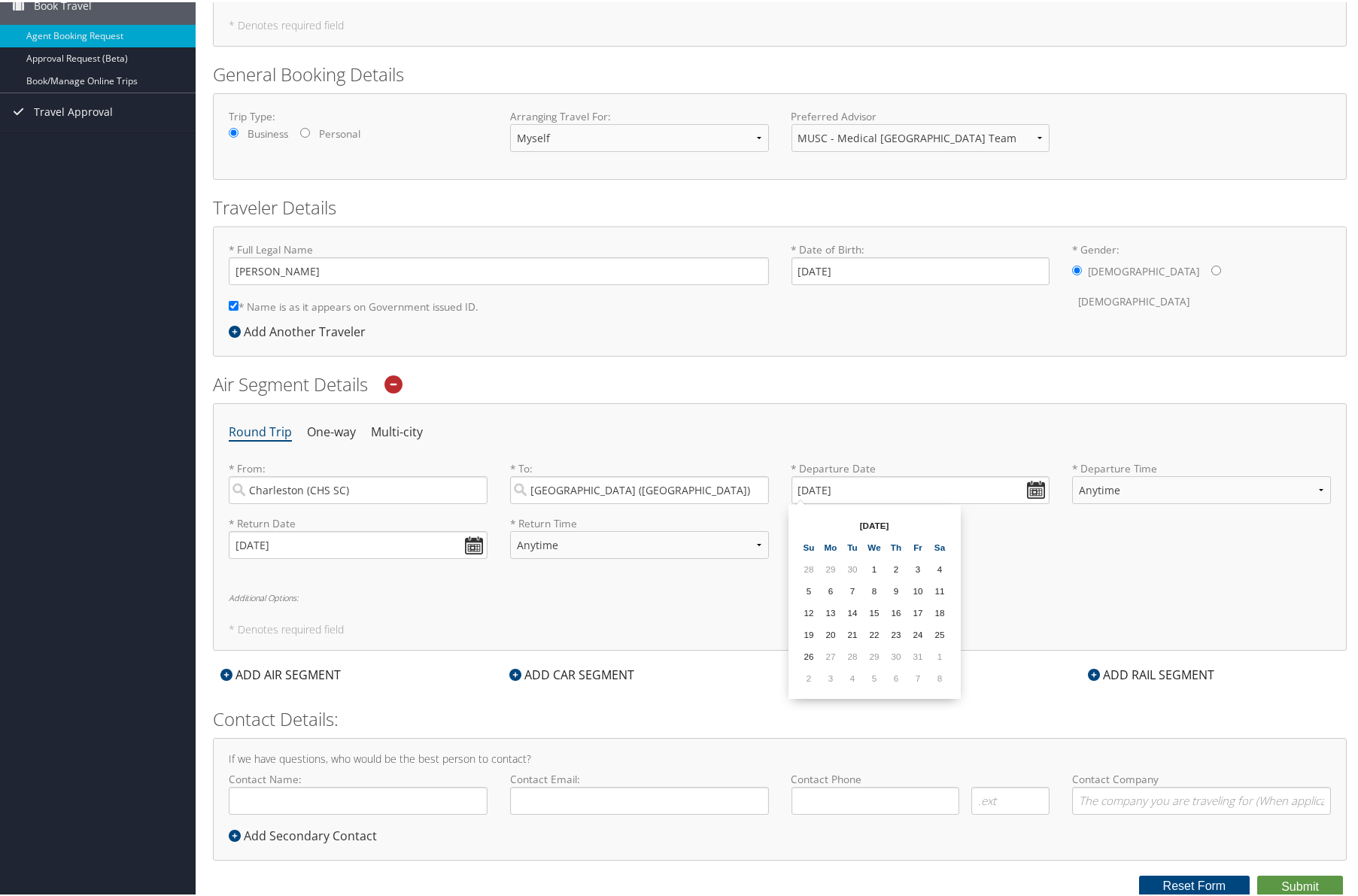
click at [833, 653] on td "27" at bounding box center [831, 654] width 20 height 20
click at [834, 652] on td "27" at bounding box center [831, 654] width 20 height 20
click at [474, 544] on input "[DATE]" at bounding box center [357, 542] width 259 height 28
click at [379, 579] on th at bounding box center [380, 578] width 20 height 20
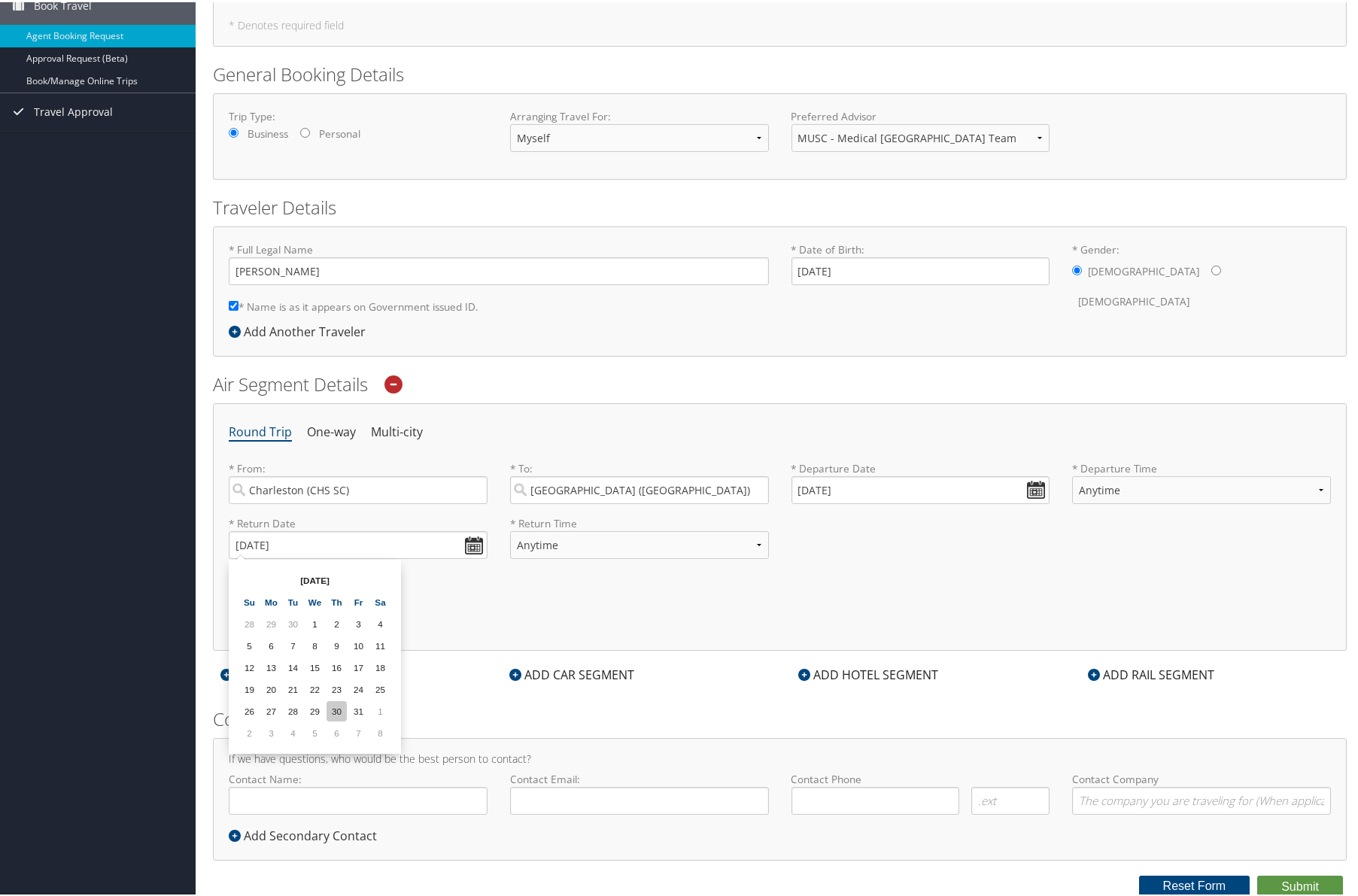
click at [340, 709] on td "30" at bounding box center [337, 709] width 20 height 20
type input "[DATE]"
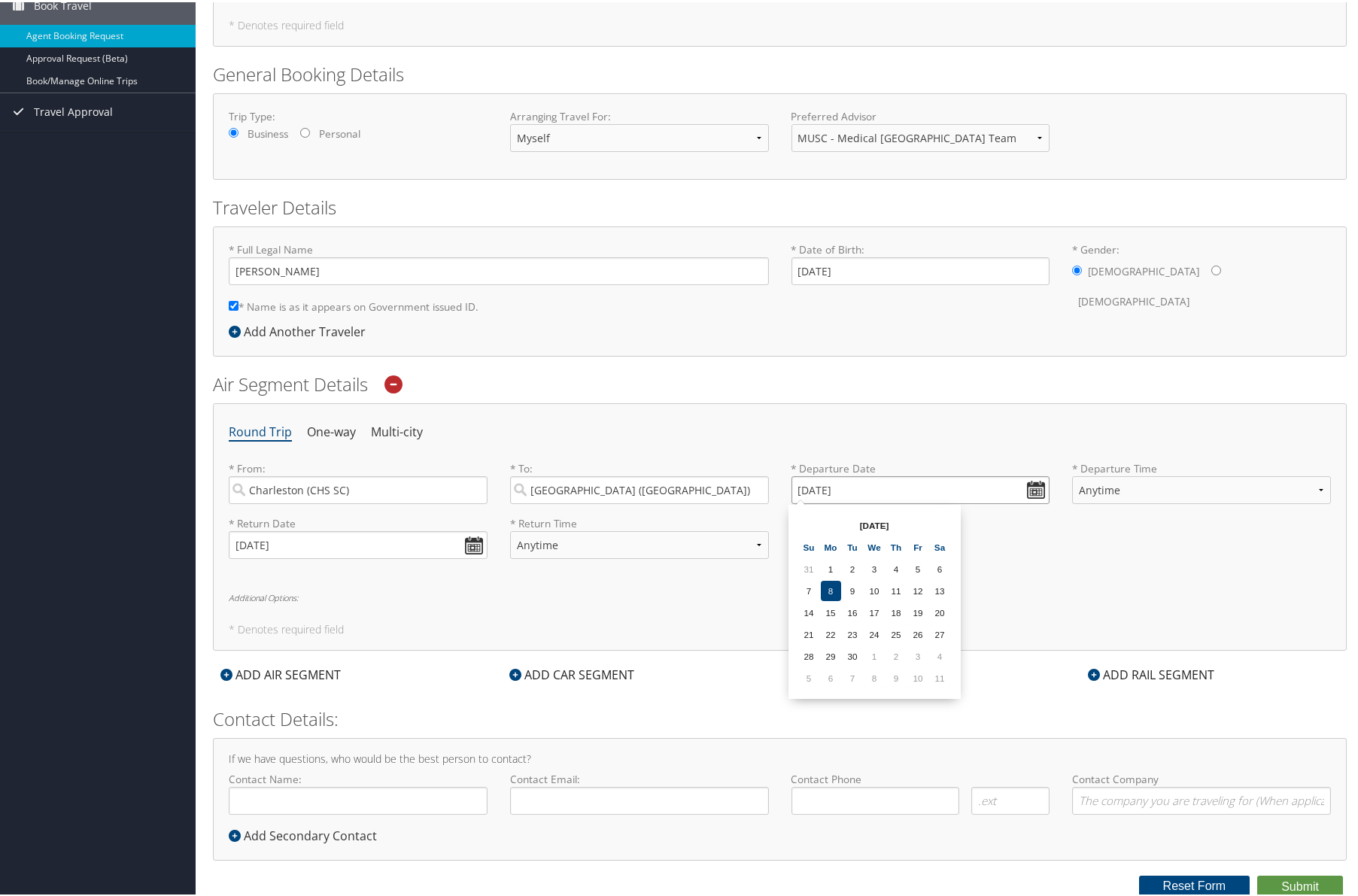
click at [901, 479] on input "[DATE]" at bounding box center [920, 487] width 259 height 28
click at [940, 520] on th at bounding box center [940, 524] width 20 height 20
click at [833, 650] on td "27" at bounding box center [831, 654] width 20 height 20
type input "[DATE]"
drag, startPoint x: 372, startPoint y: 809, endPoint x: 374, endPoint y: 787, distance: 22.1
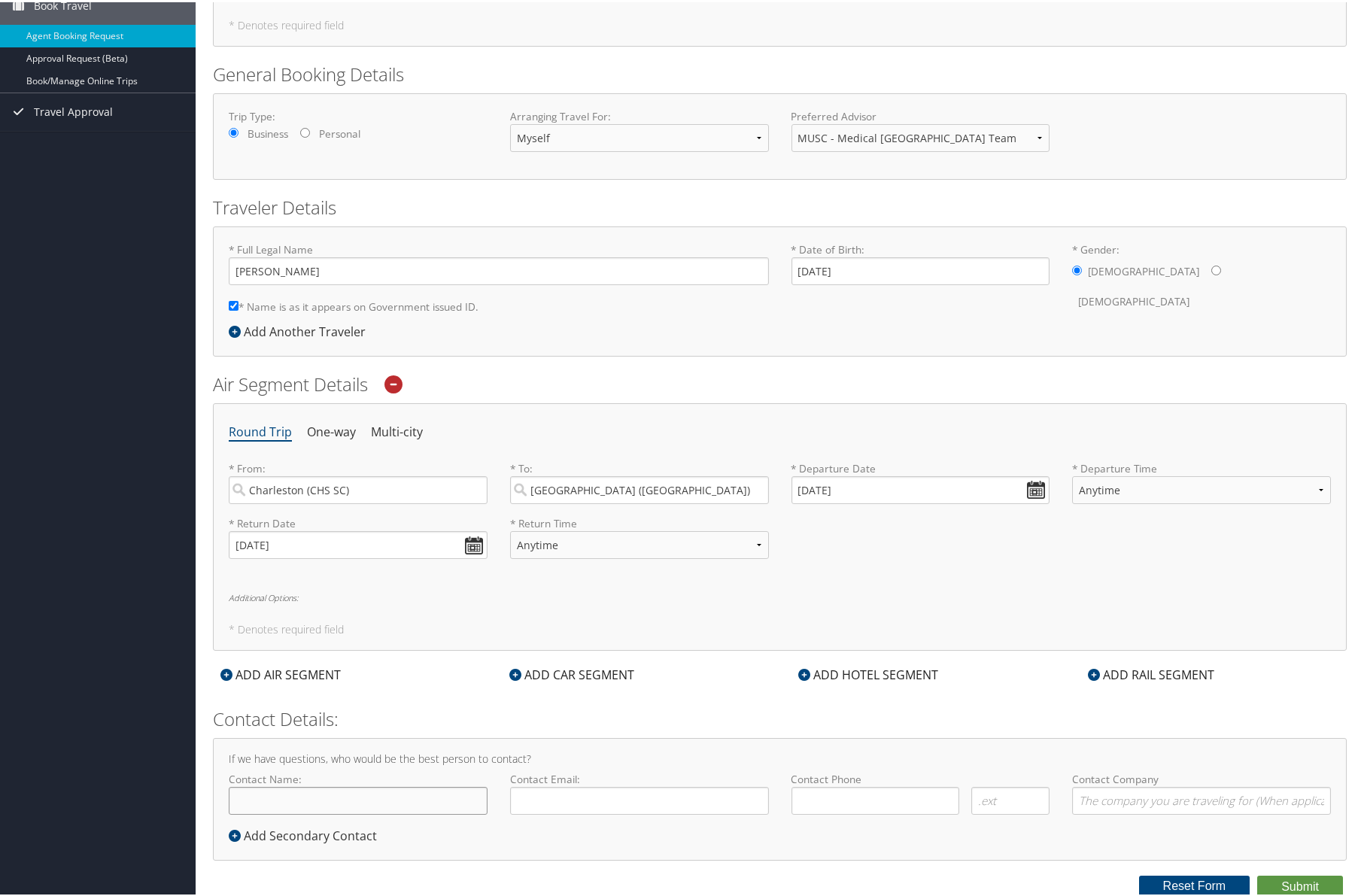
click at [372, 809] on input "Contact Name:" at bounding box center [357, 798] width 259 height 28
type input "[PERSON_NAME]"
type input "[EMAIL_ADDRESS][DOMAIN_NAME]"
click at [888, 802] on input "( ) -" at bounding box center [875, 798] width 168 height 28
type input "[PHONE_NUMBER]"
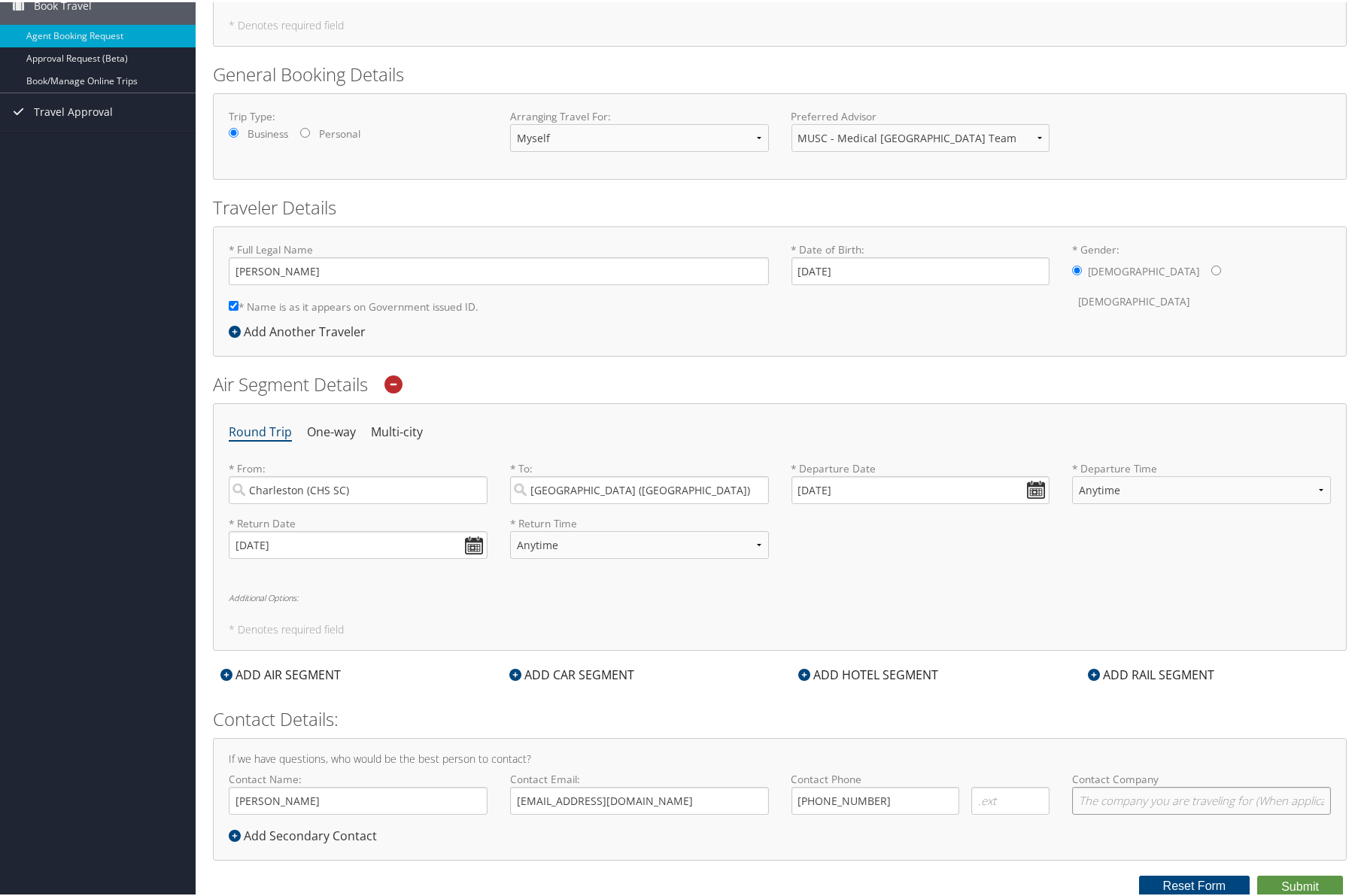
click at [1123, 801] on input "Contact Company" at bounding box center [1201, 798] width 259 height 28
type input "MUSC"
click at [1064, 697] on form "Reporting Fields for MUSC - Medical [GEOGRAPHIC_DATA][US_STATE] * Requested By …" at bounding box center [779, 400] width 1134 height 991
click at [400, 383] on icon at bounding box center [393, 382] width 18 height 18
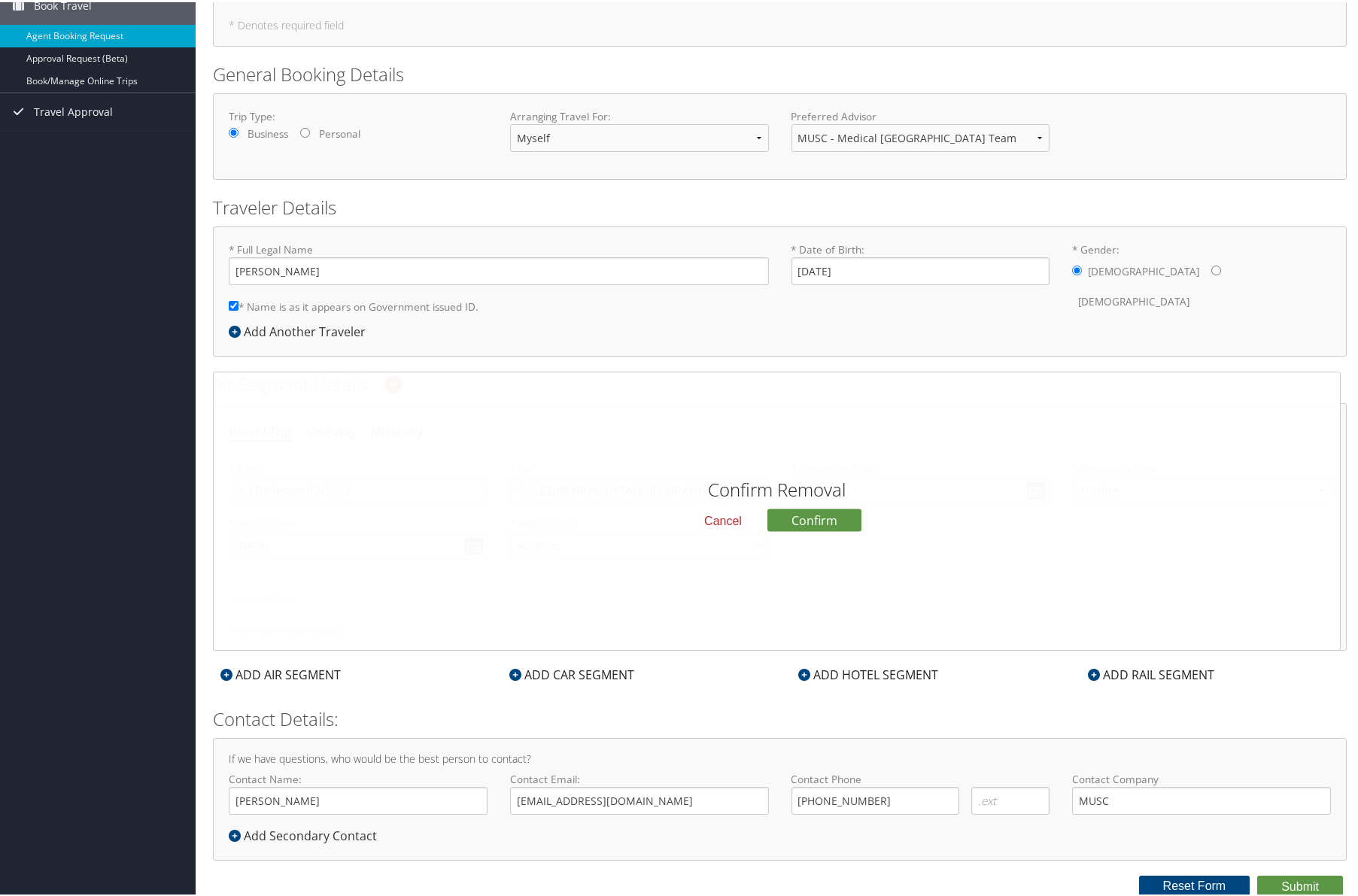
click at [721, 520] on button "Cancel" at bounding box center [723, 518] width 61 height 25
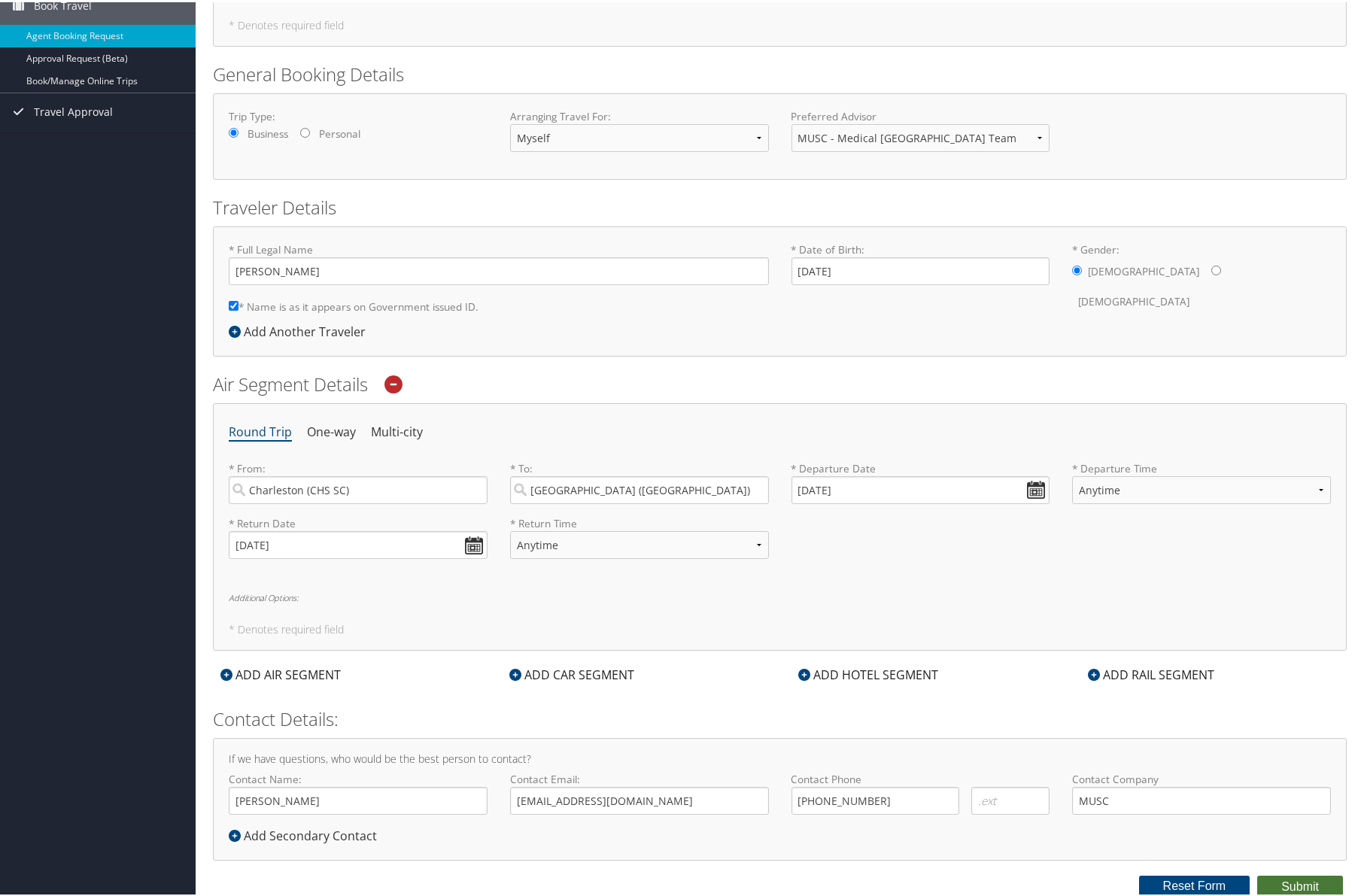
click at [1302, 885] on button "Submit" at bounding box center [1300, 884] width 86 height 23
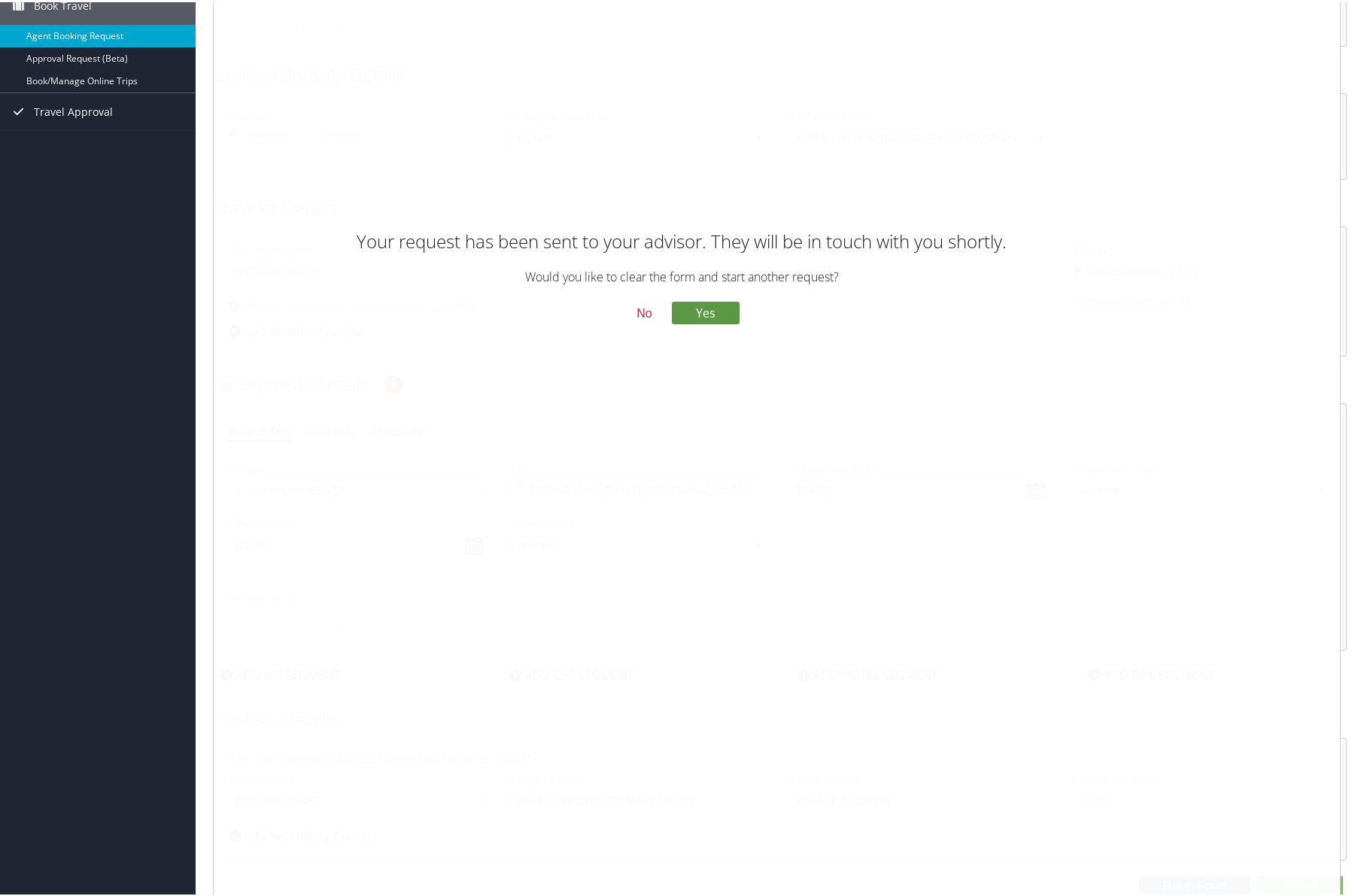
click at [642, 312] on button "No" at bounding box center [644, 311] width 39 height 25
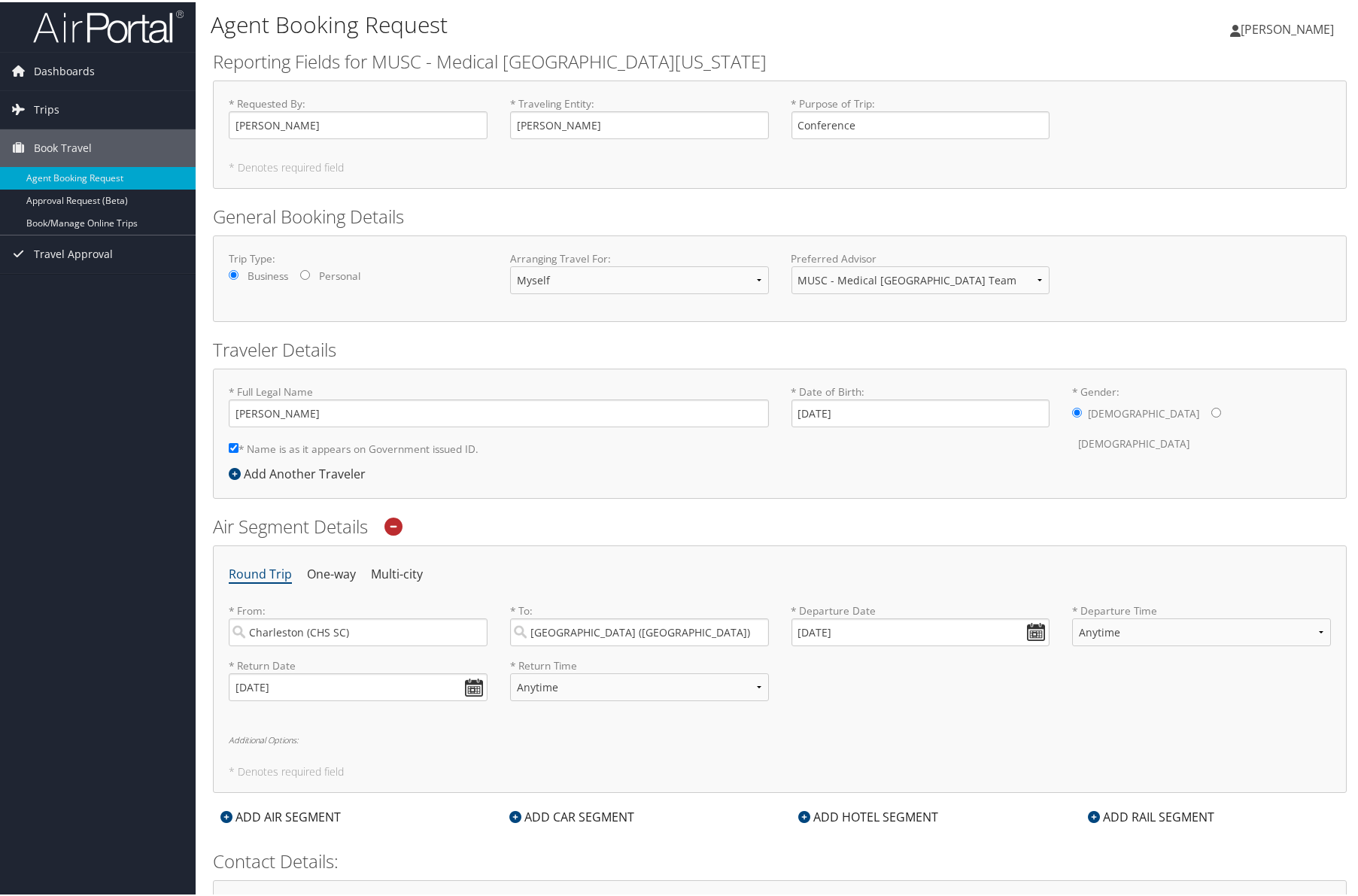
scroll to position [0, 0]
